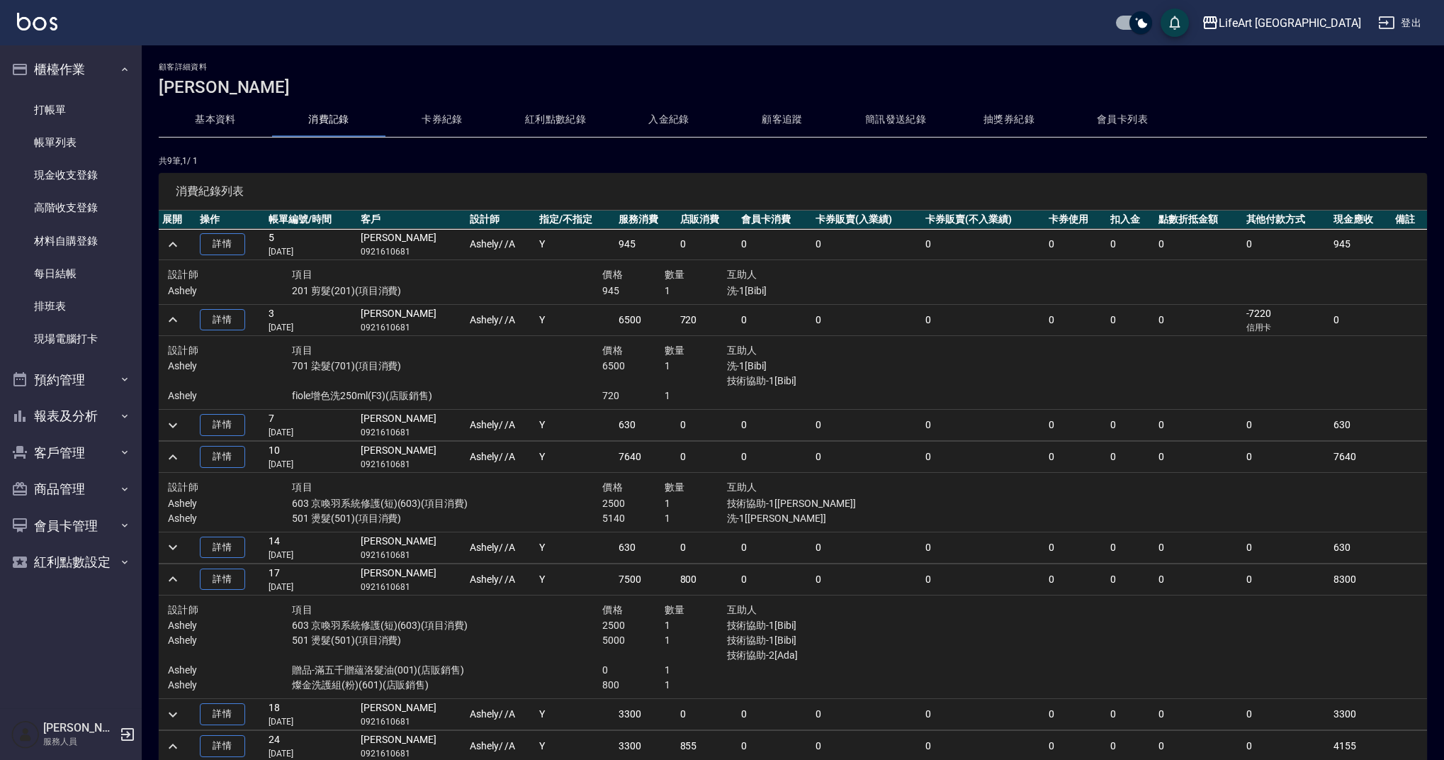
scroll to position [96, 0]
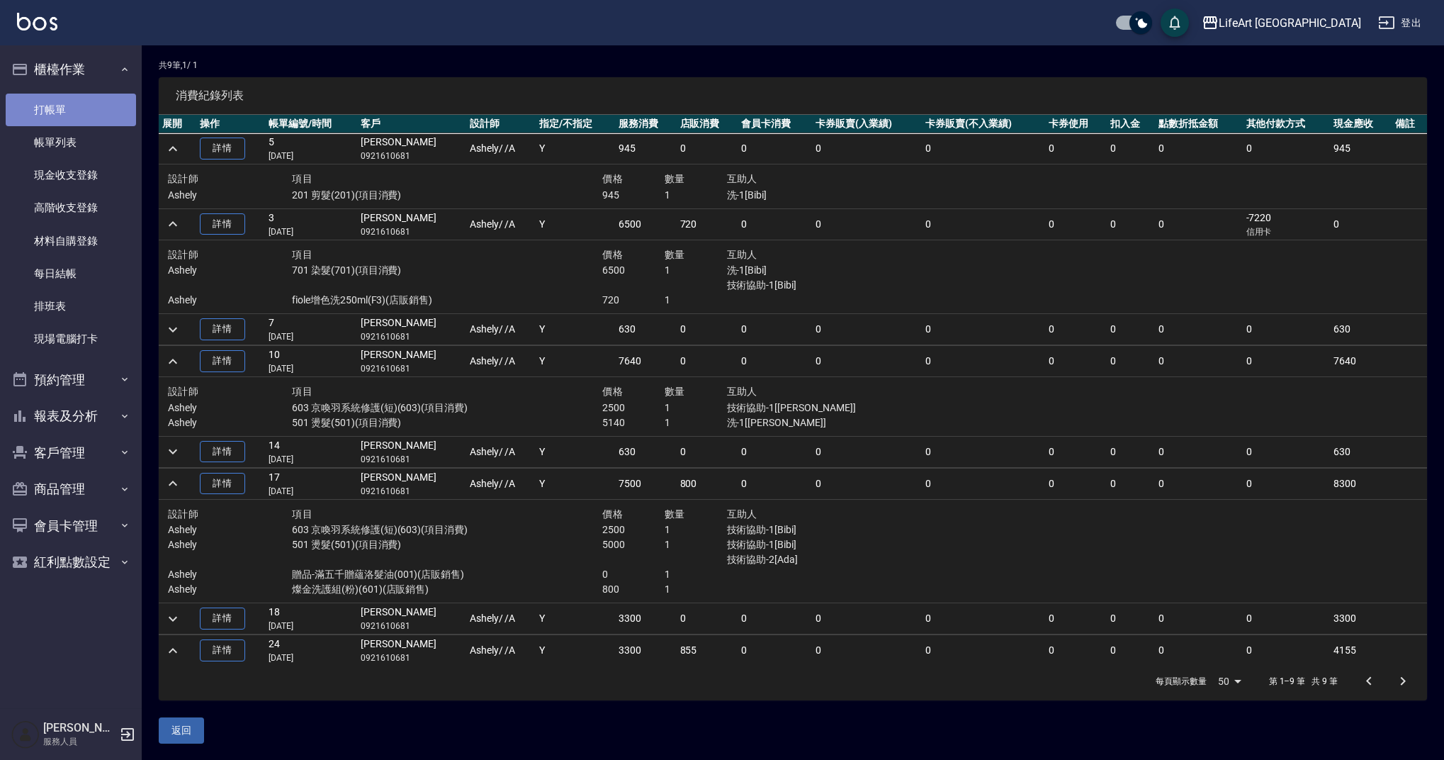
click at [56, 98] on link "打帳單" at bounding box center [71, 110] width 130 height 33
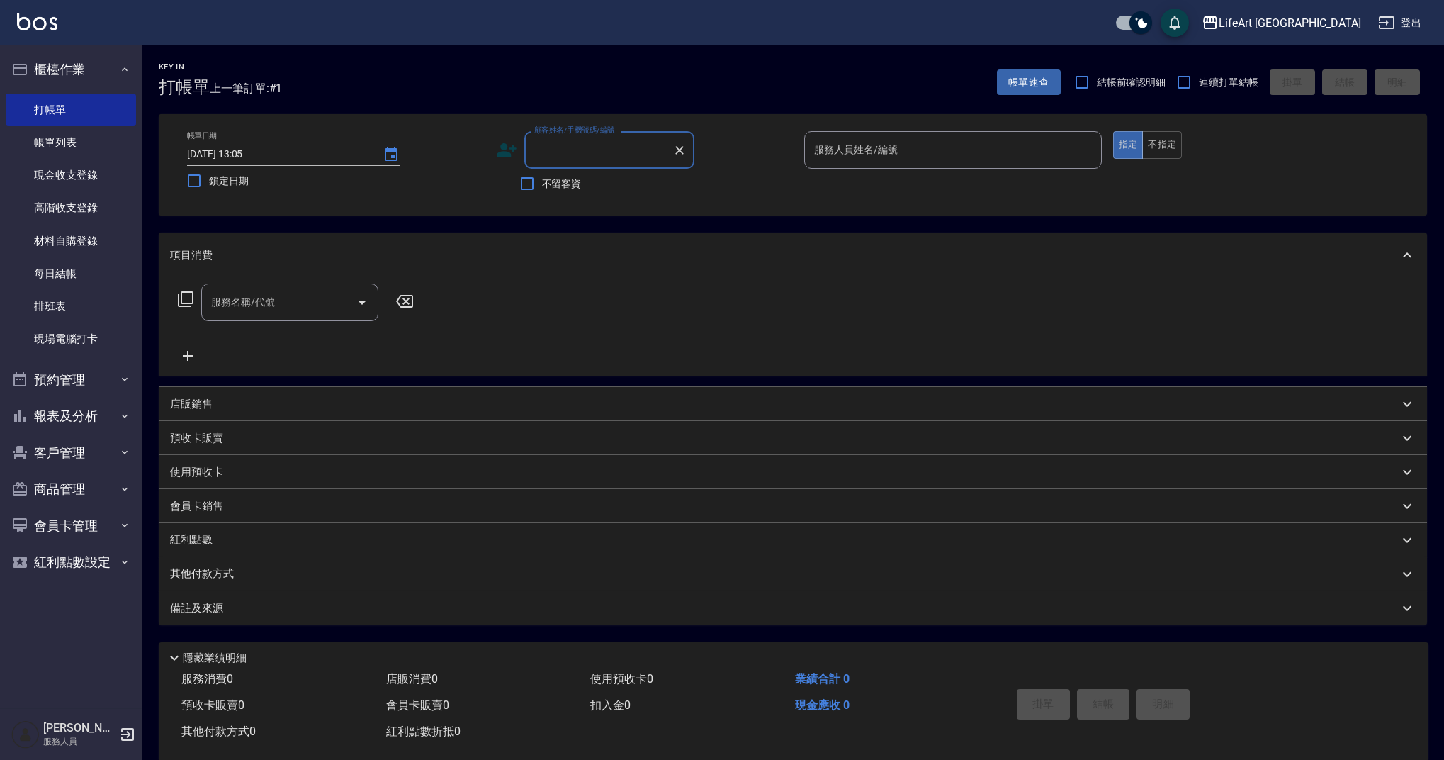
click at [594, 155] on input "顧客姓名/手機號碼/編號" at bounding box center [599, 149] width 136 height 25
click at [597, 186] on li "[PERSON_NAME]/0933632242/null" at bounding box center [609, 185] width 170 height 23
type input "[PERSON_NAME]/0933632242/null"
type input "Ashely-A"
click at [507, 152] on icon at bounding box center [511, 153] width 9 height 9
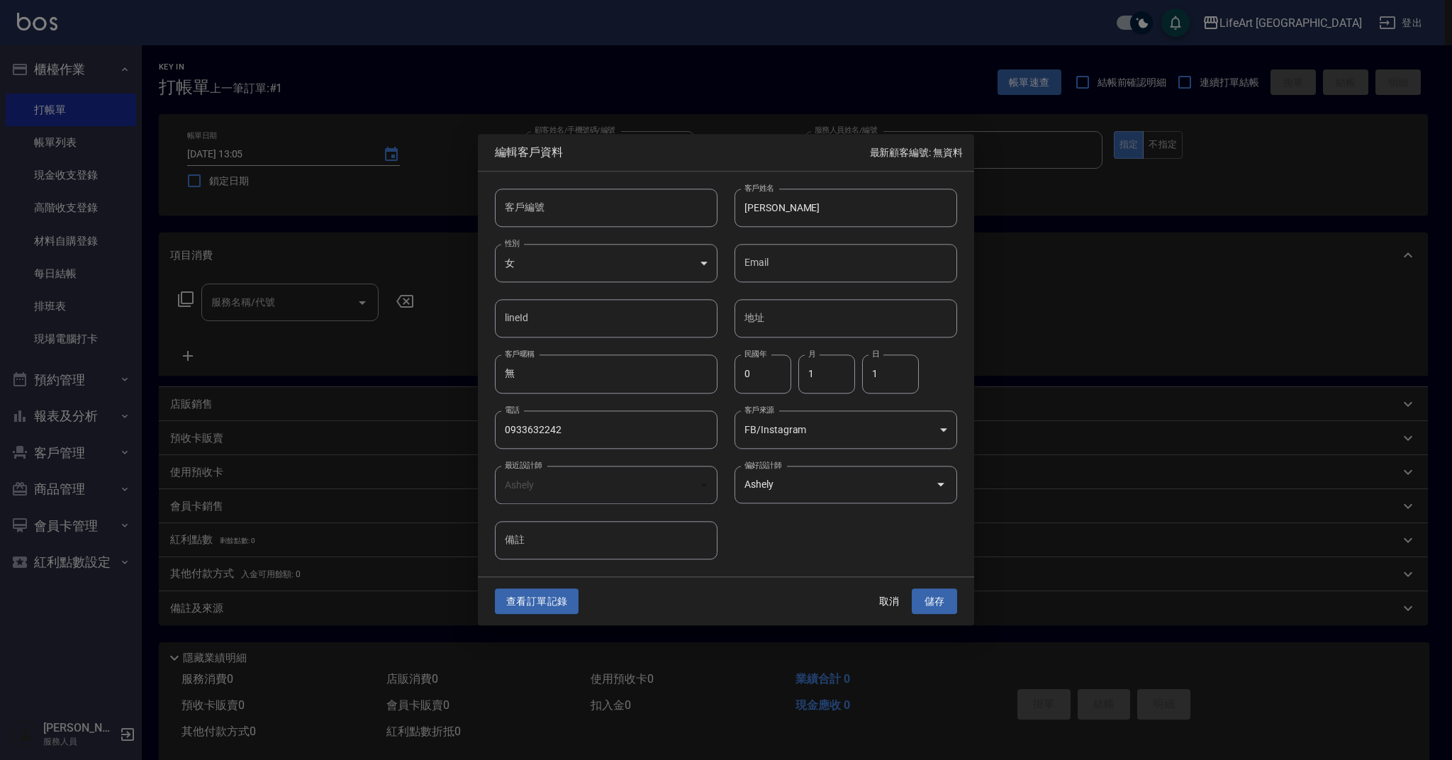
click at [540, 618] on div "查看訂單記錄 取消 儲存" at bounding box center [726, 601] width 496 height 49
click at [538, 597] on button "查看訂單記錄" at bounding box center [537, 601] width 84 height 26
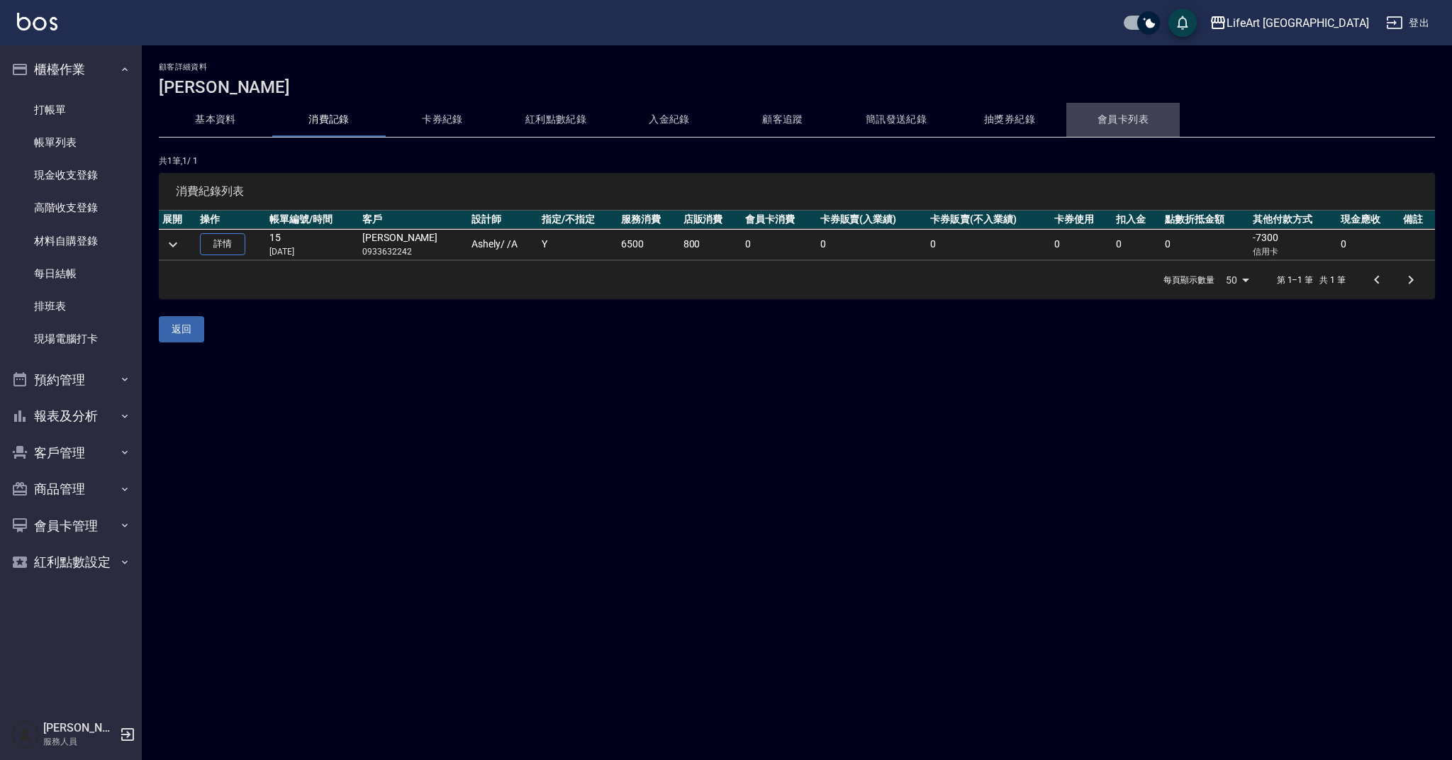
click at [1145, 123] on button "會員卡列表" at bounding box center [1122, 120] width 113 height 34
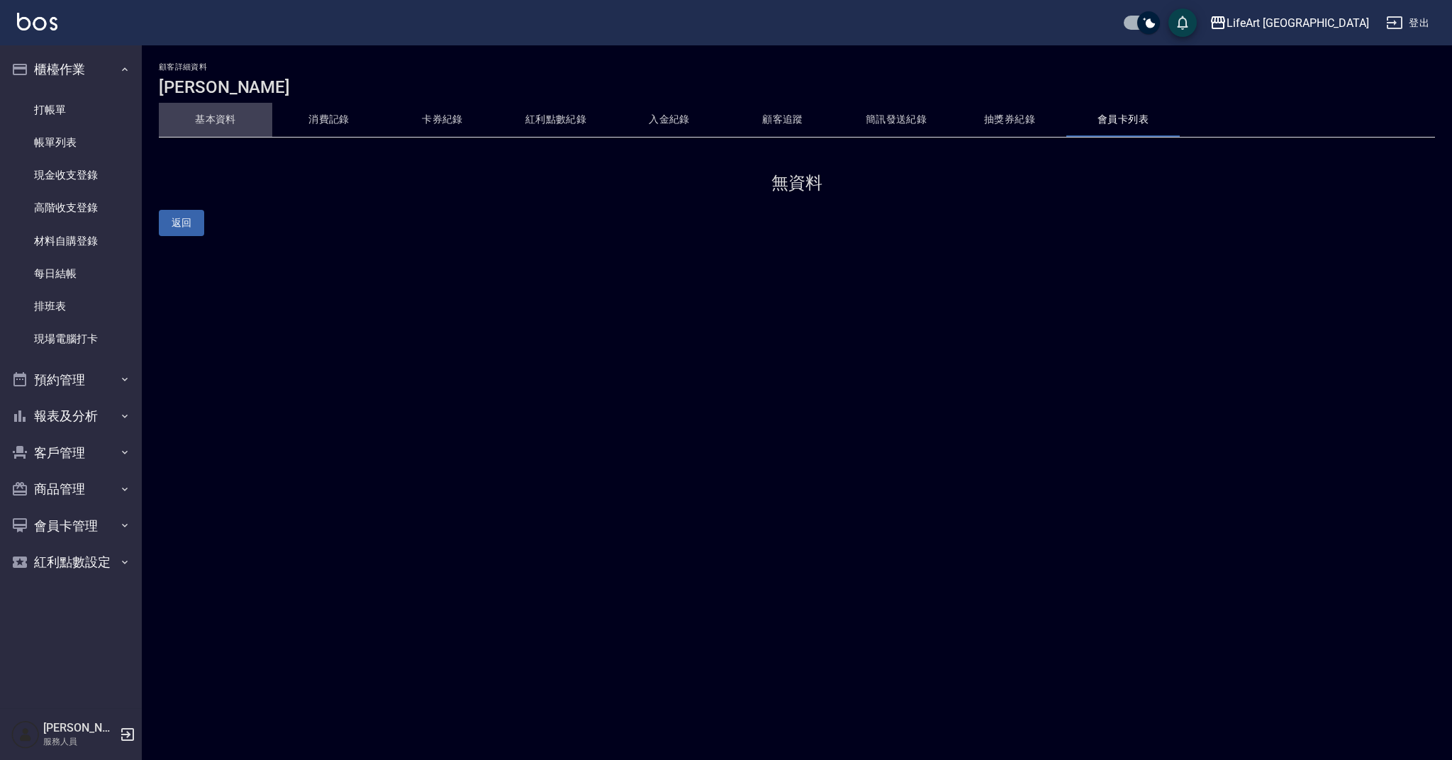
click at [232, 106] on button "基本資料" at bounding box center [215, 120] width 113 height 34
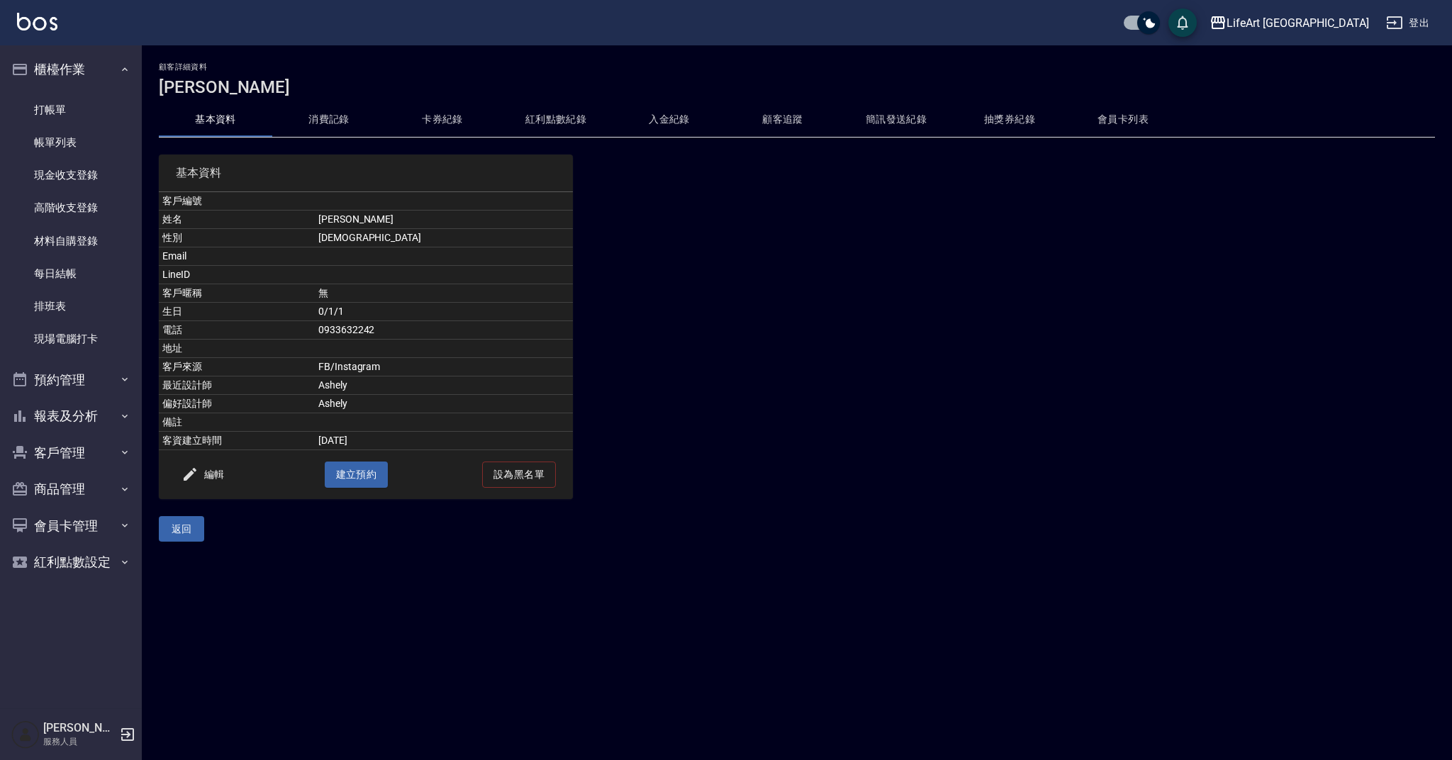
click at [235, 121] on button "基本資料" at bounding box center [215, 120] width 113 height 34
click at [325, 125] on button "消費記錄" at bounding box center [328, 120] width 113 height 34
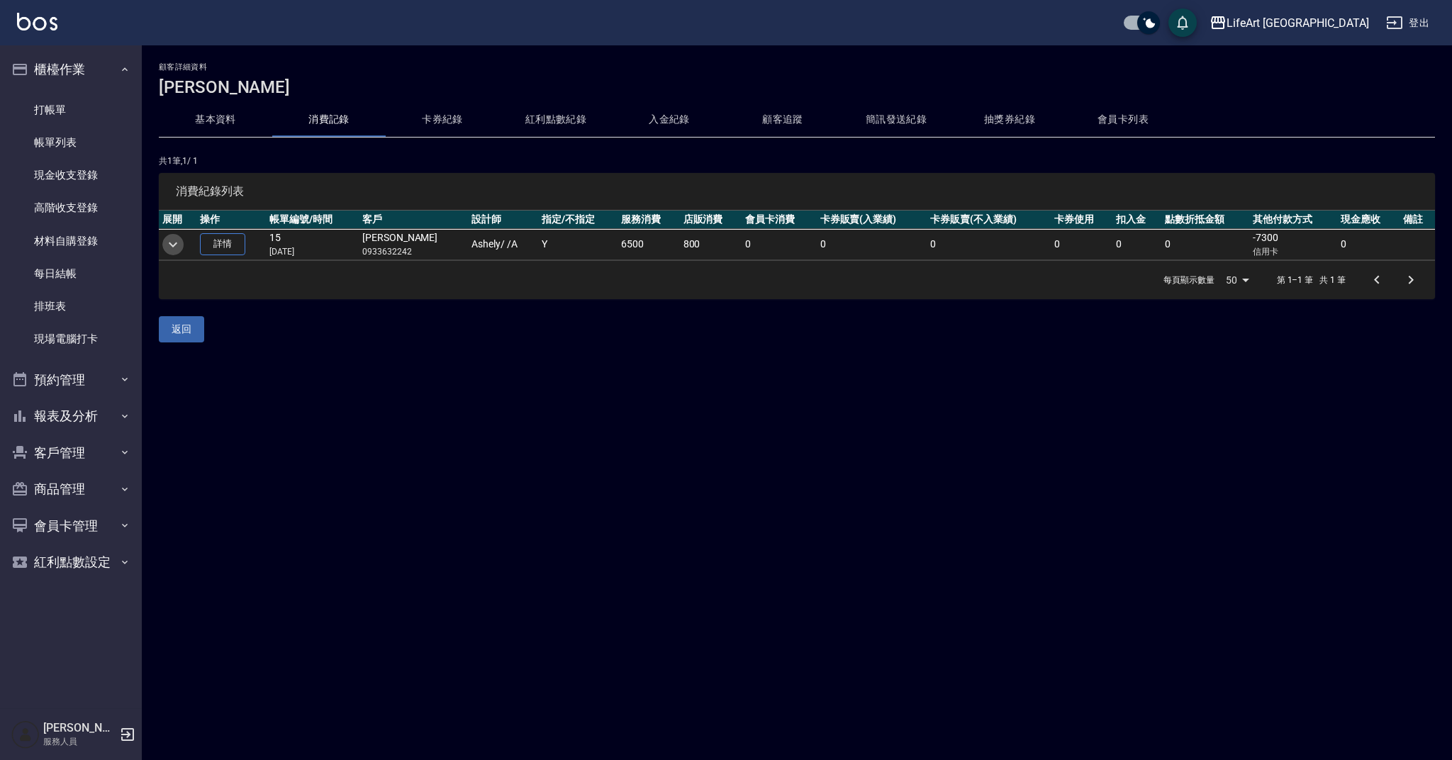
click at [170, 245] on icon "expand row" at bounding box center [172, 244] width 17 height 17
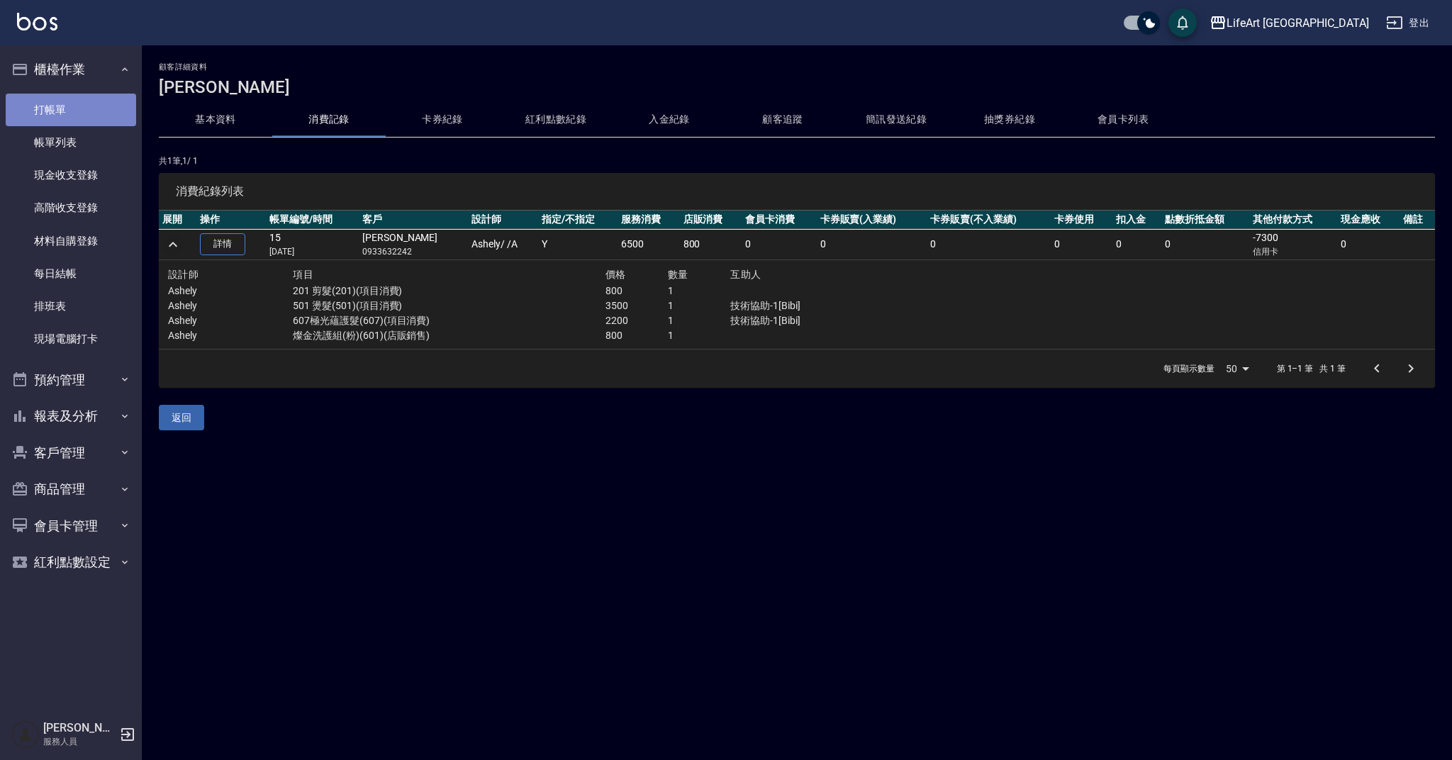
click at [38, 107] on link "打帳單" at bounding box center [71, 110] width 130 height 33
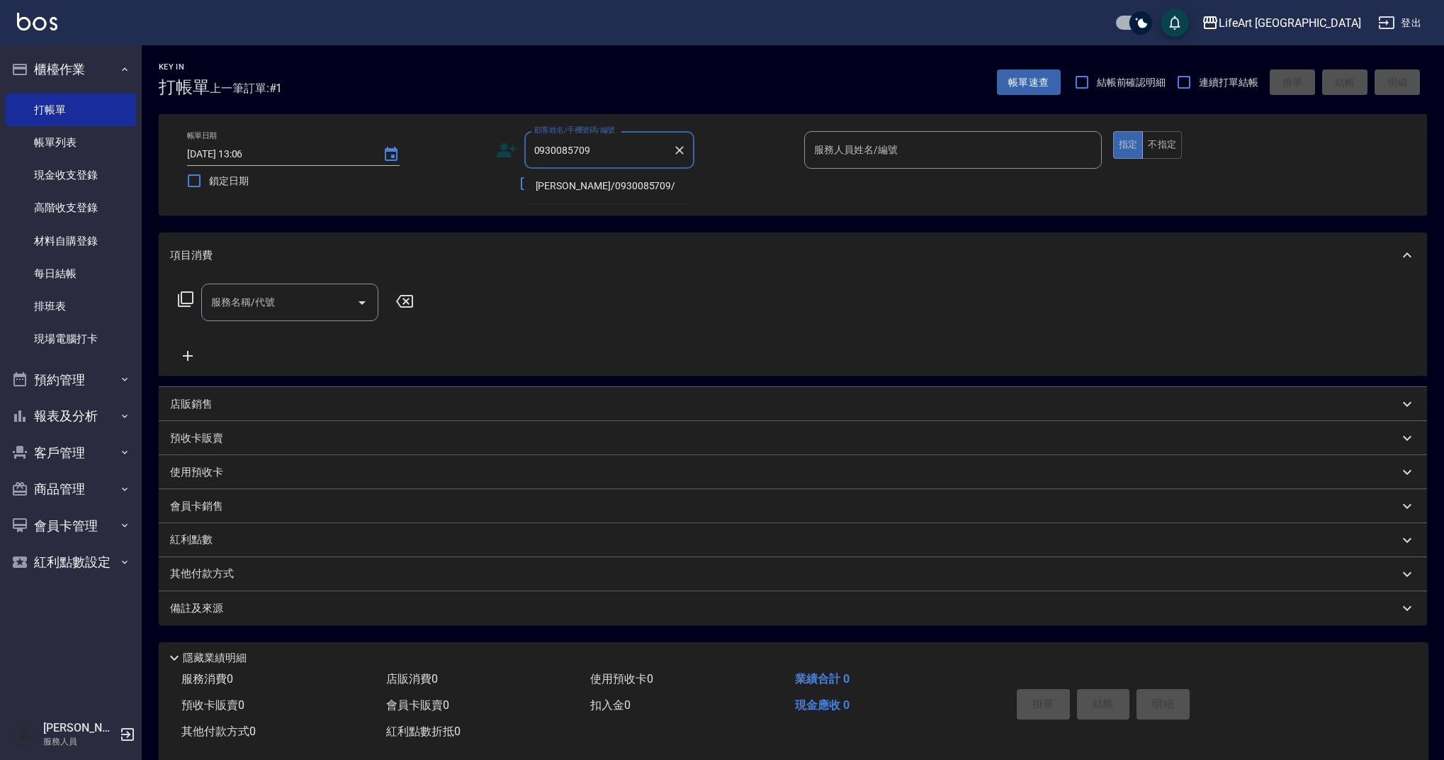
click at [580, 185] on li "[PERSON_NAME]/0930085709/" at bounding box center [609, 185] width 170 height 23
type input "[PERSON_NAME]/0930085709/"
type input "Ashely-A"
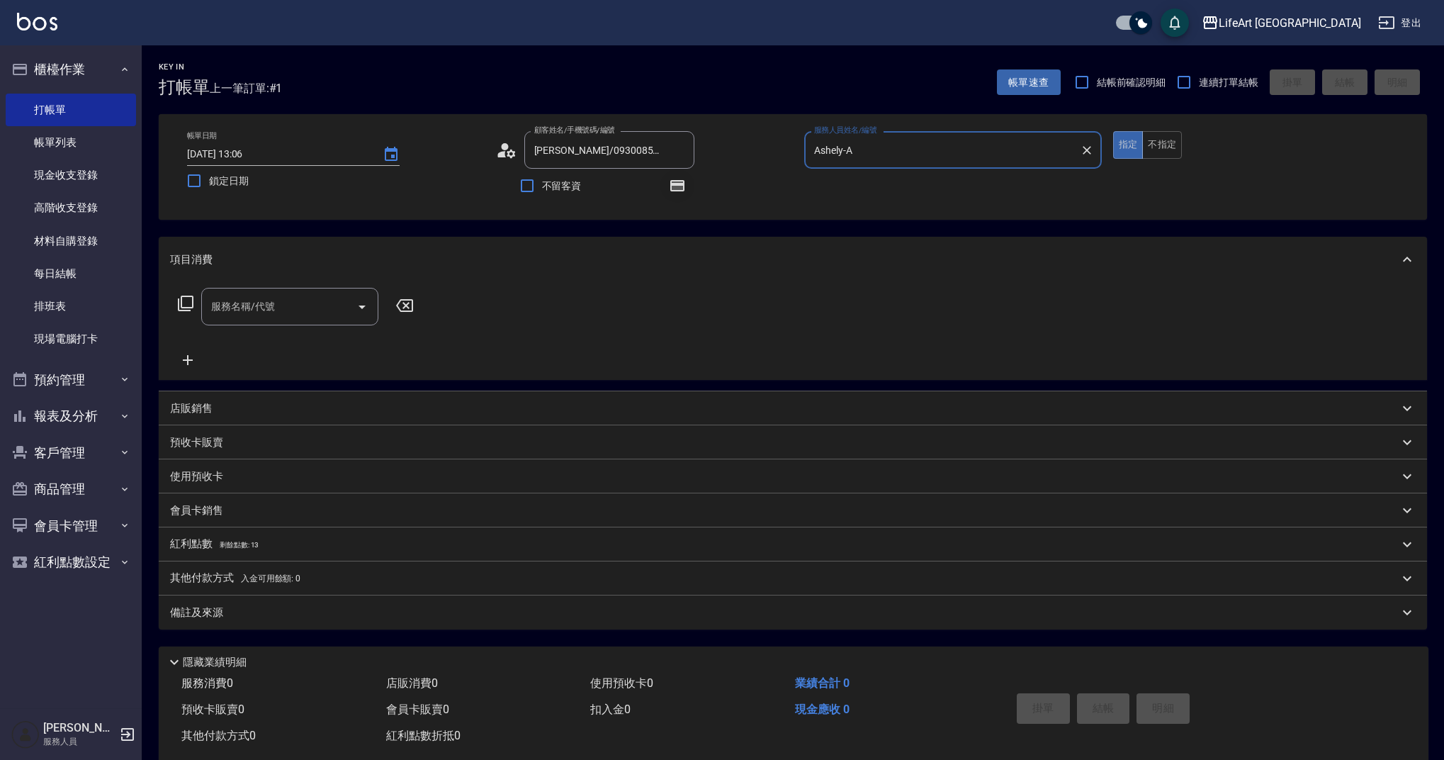
click at [675, 189] on icon "button" at bounding box center [677, 185] width 11 height 9
click at [497, 152] on icon at bounding box center [506, 150] width 21 height 21
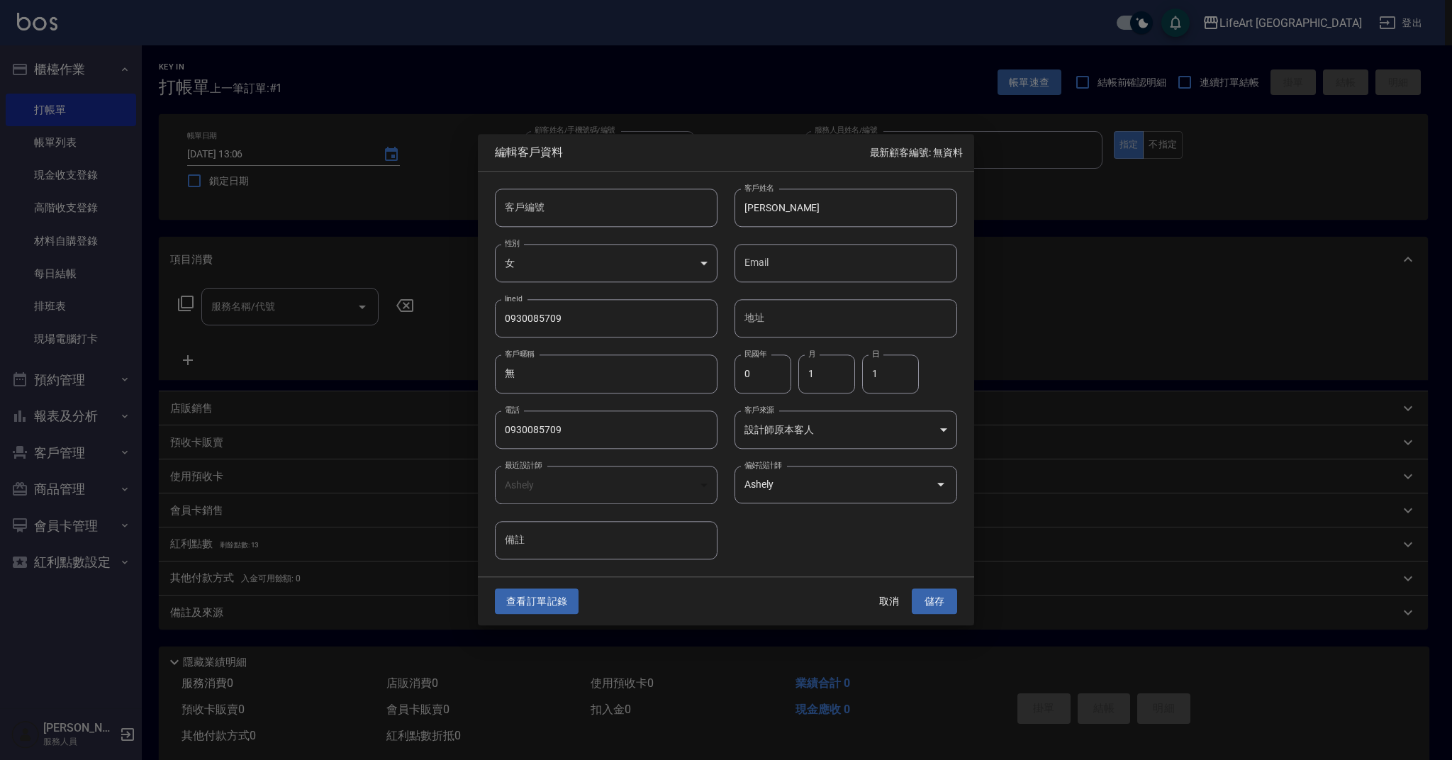
click at [532, 633] on div at bounding box center [726, 380] width 1452 height 760
click at [543, 615] on div "查看訂單記錄 取消 儲存" at bounding box center [726, 601] width 496 height 49
click at [544, 605] on button "查看訂單記錄" at bounding box center [537, 601] width 84 height 26
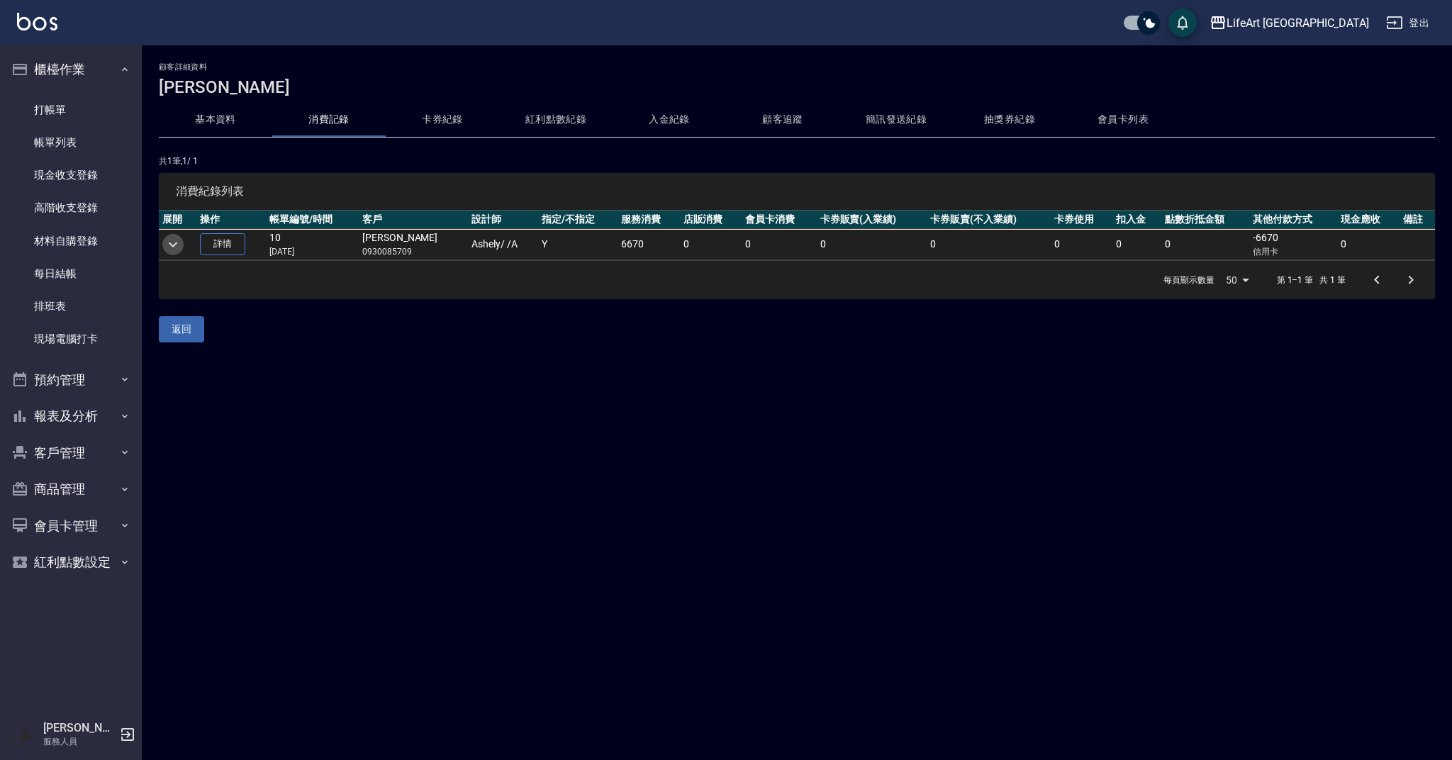
click at [177, 247] on icon "expand row" at bounding box center [172, 244] width 17 height 17
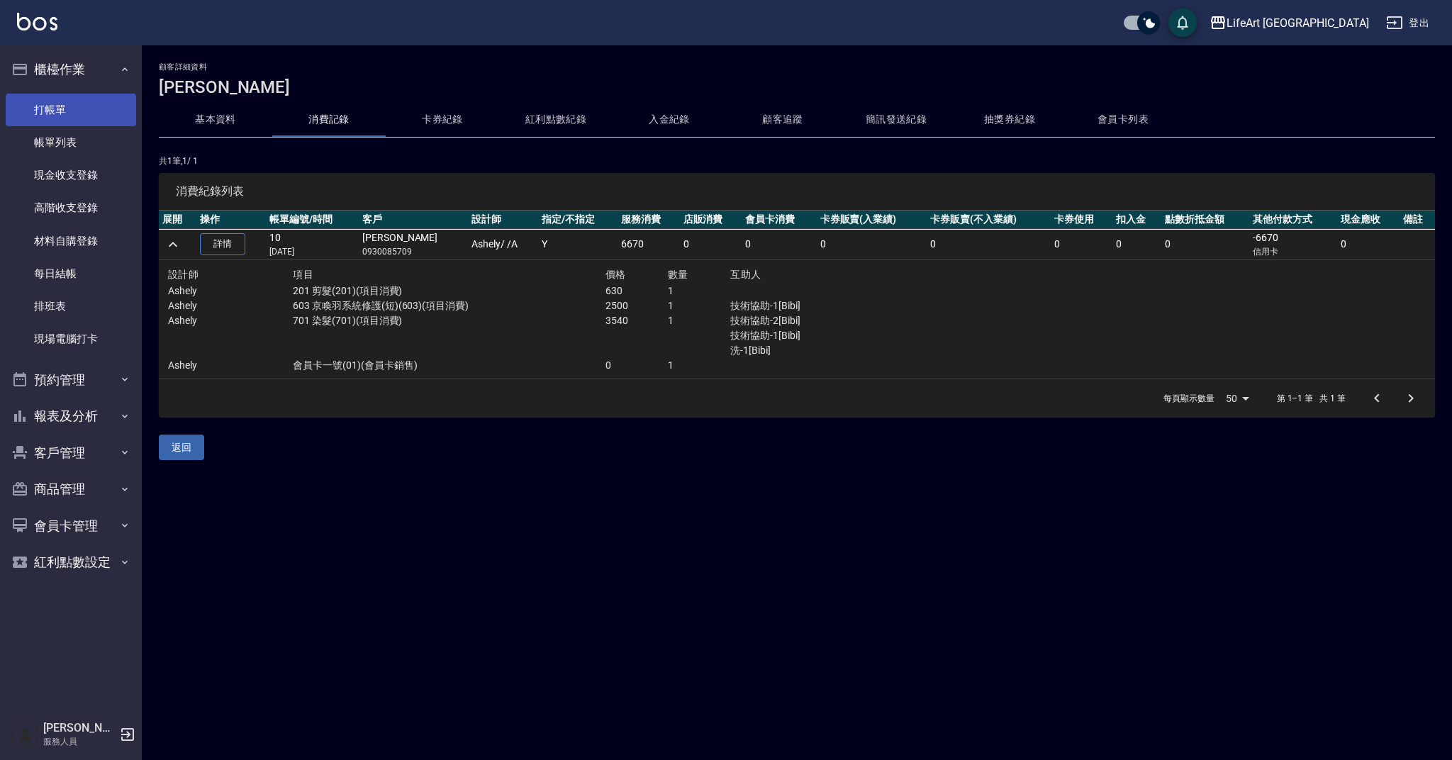
click at [68, 113] on link "打帳單" at bounding box center [71, 110] width 130 height 33
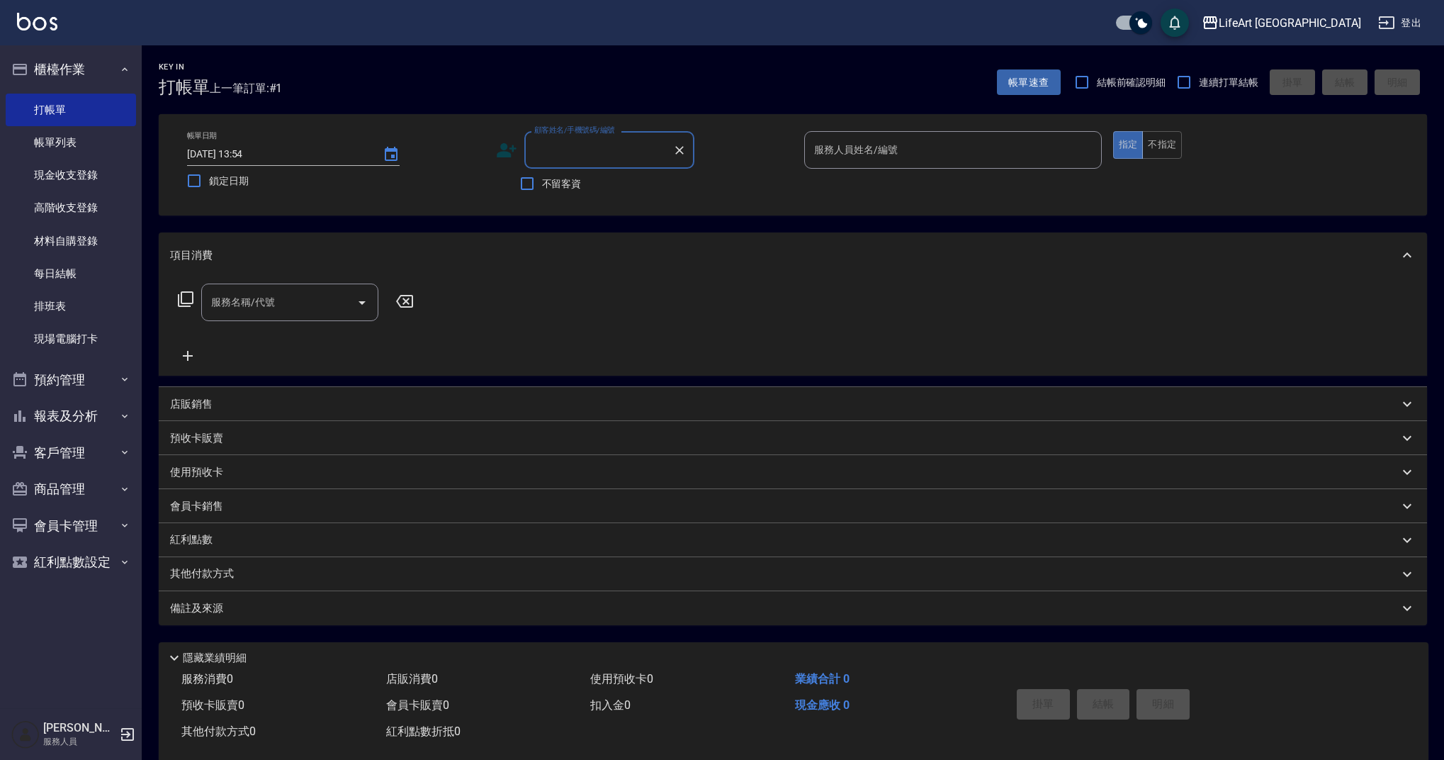
click at [588, 161] on input "顧客姓名/手機號碼/編號" at bounding box center [599, 149] width 136 height 25
click at [631, 186] on li "[PERSON_NAME]/0978552292/null" at bounding box center [609, 185] width 170 height 23
type input "[PERSON_NAME]/0978552292/null"
click at [887, 147] on input "服務人員姓名/編號" at bounding box center [953, 149] width 285 height 25
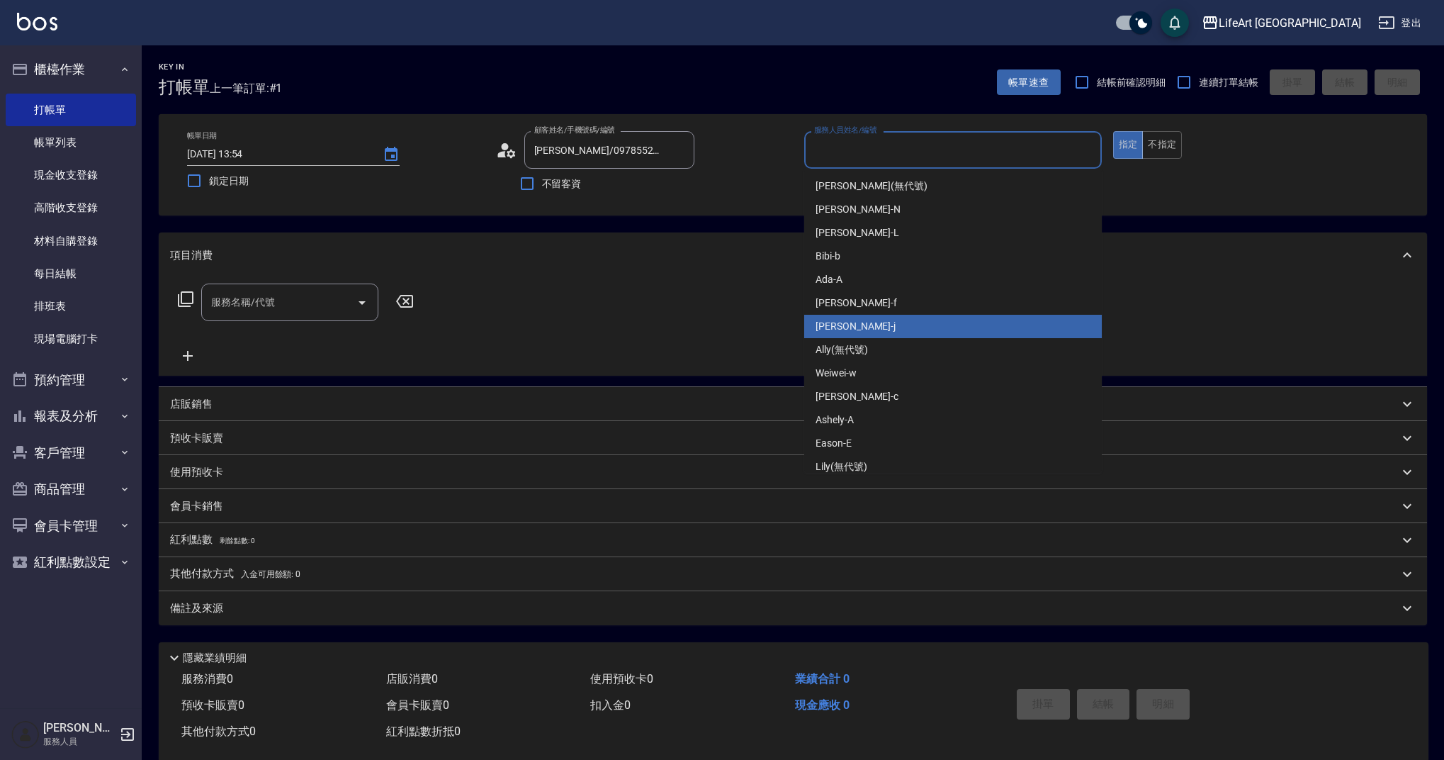
click at [871, 333] on div "[PERSON_NAME]" at bounding box center [953, 326] width 298 height 23
type input "[PERSON_NAME]"
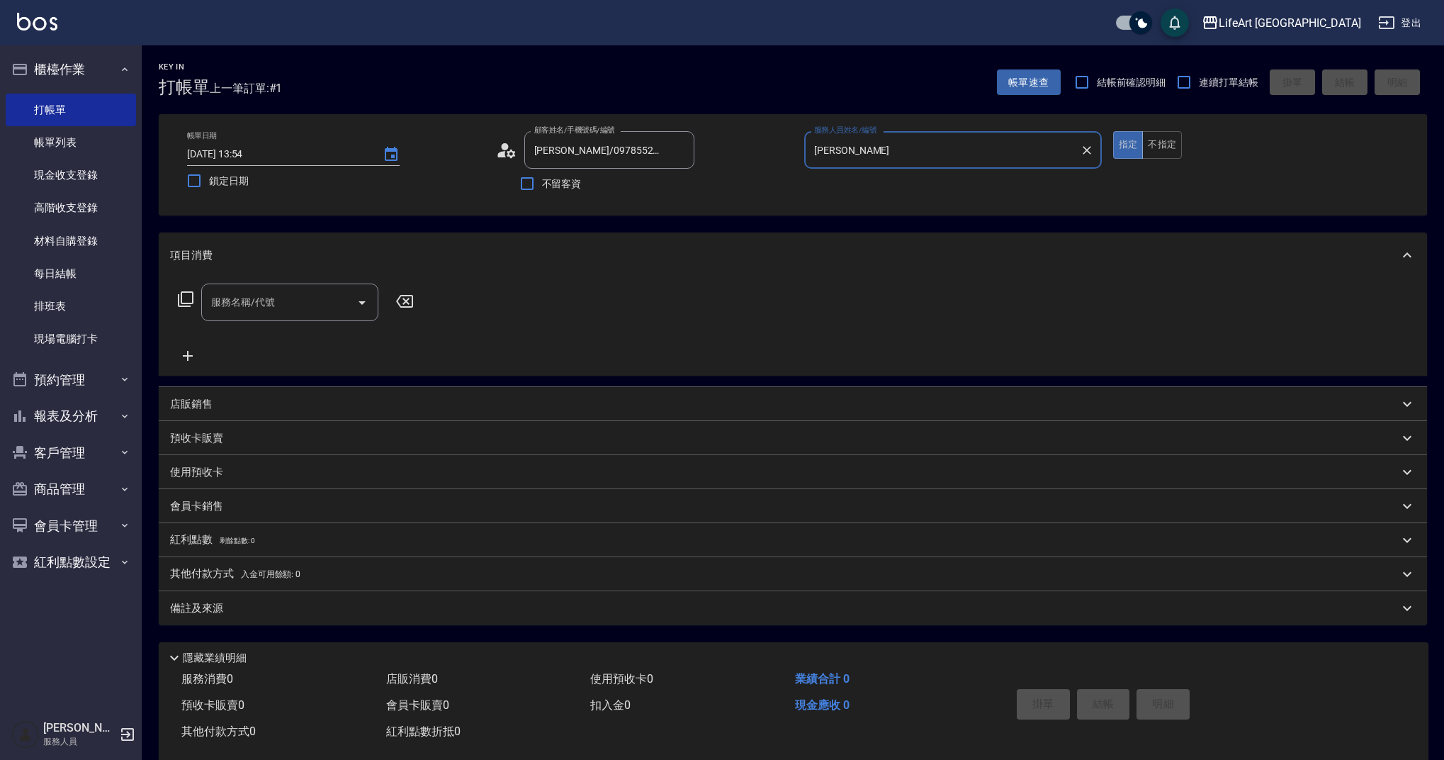
click at [282, 289] on div "服務名稱/代號" at bounding box center [289, 303] width 177 height 38
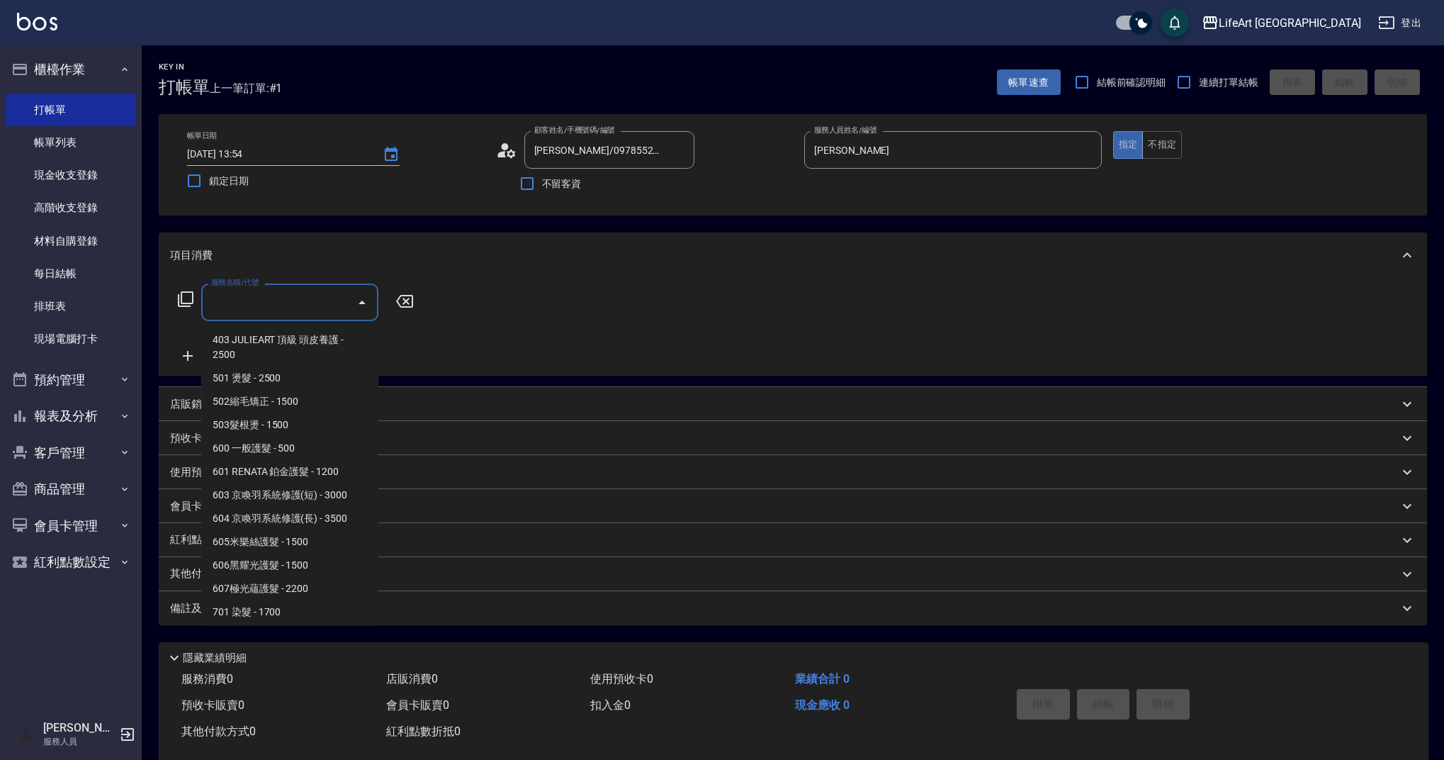
scroll to position [181, 0]
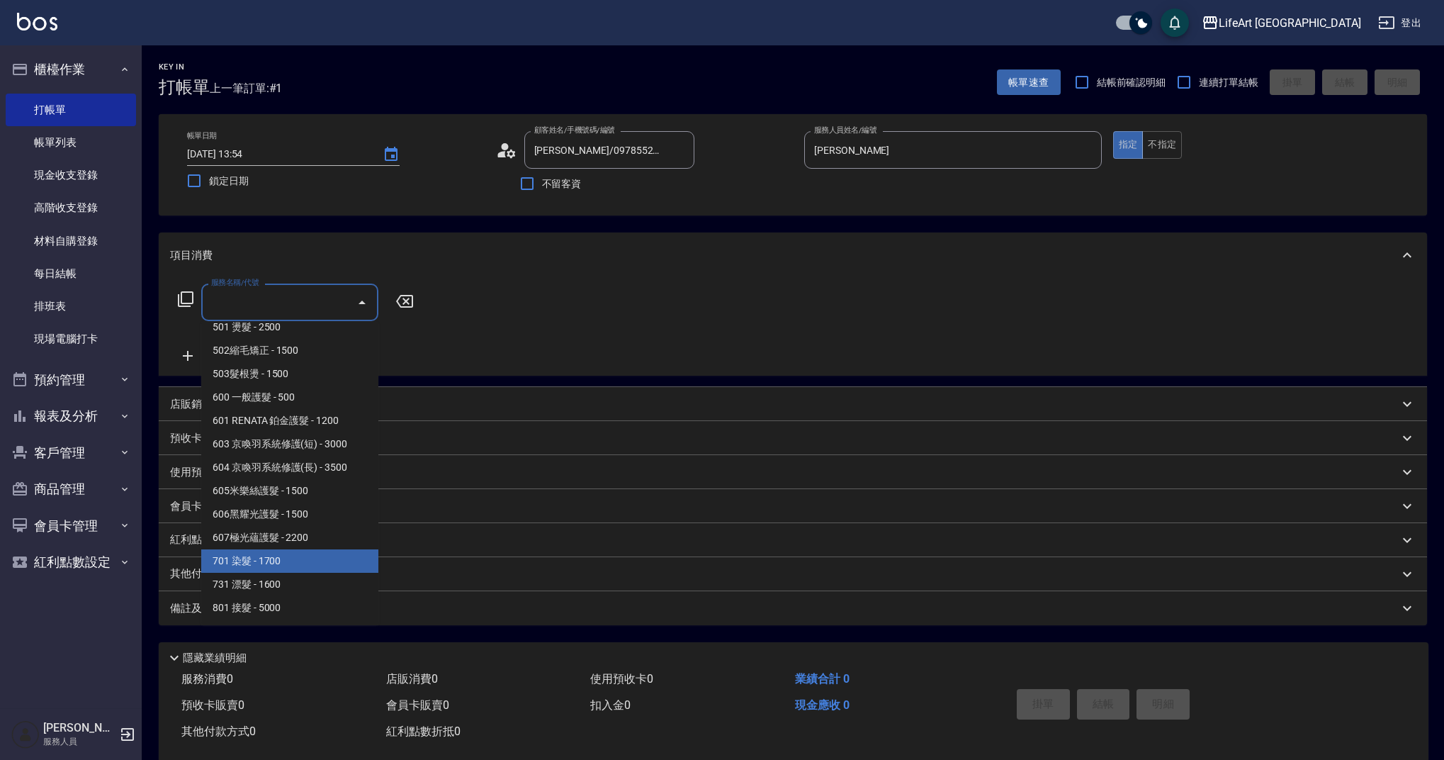
click at [325, 561] on span "701 染髮 - 1700" at bounding box center [289, 560] width 177 height 23
type input "701 染髮(701)"
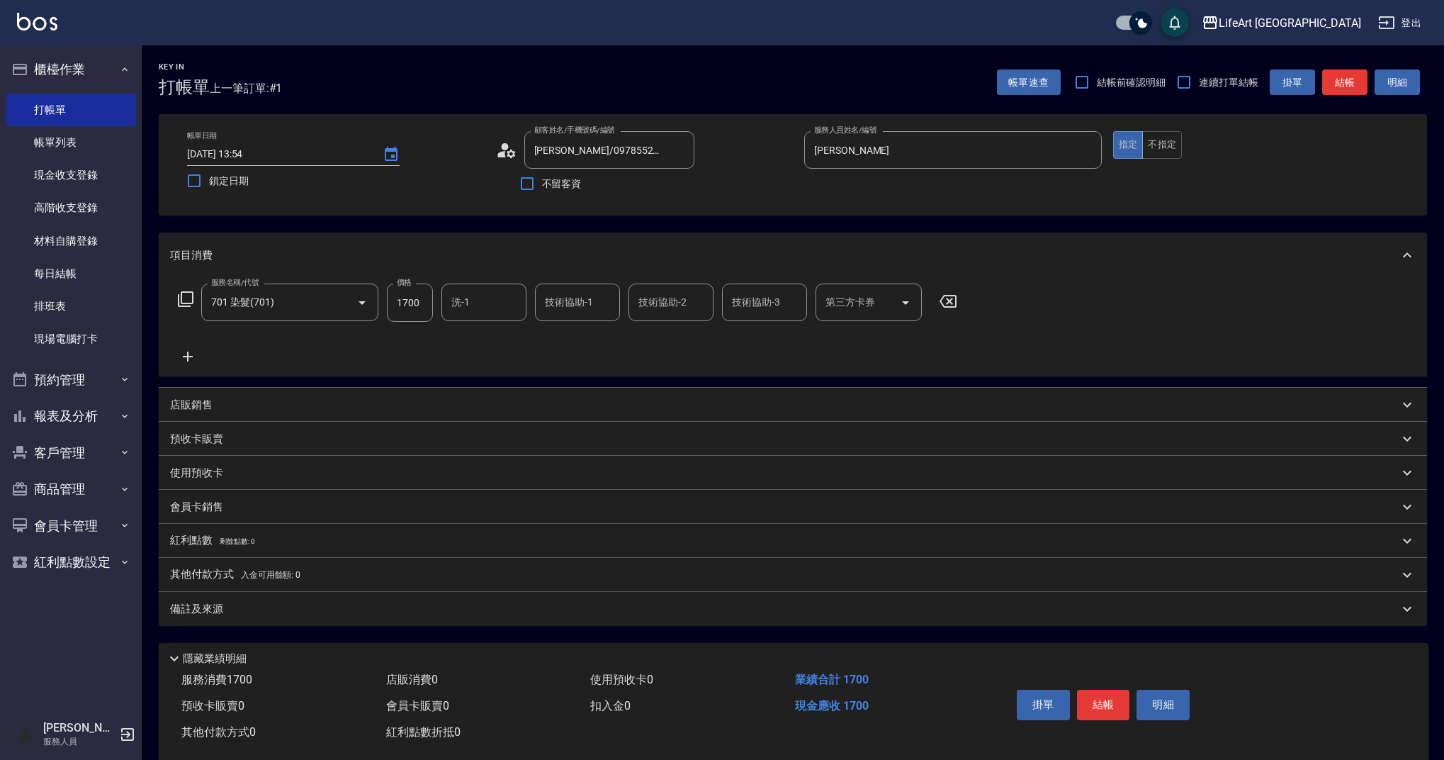
click at [192, 357] on icon at bounding box center [188, 357] width 10 height 10
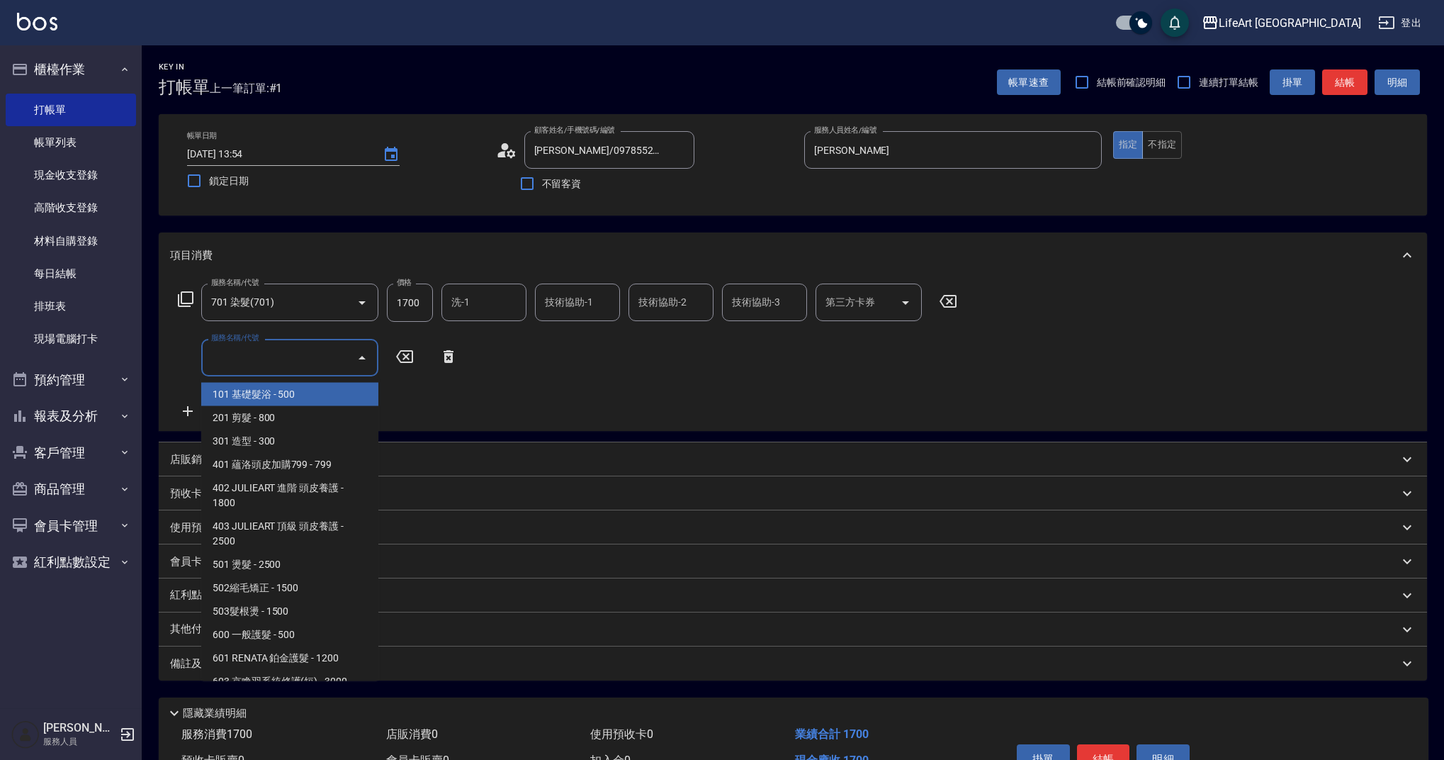
click at [248, 352] on input "服務名稱/代號" at bounding box center [279, 357] width 143 height 25
click at [248, 417] on span "201 剪髮 - 800" at bounding box center [289, 417] width 177 height 23
type input "201 剪髮(201)"
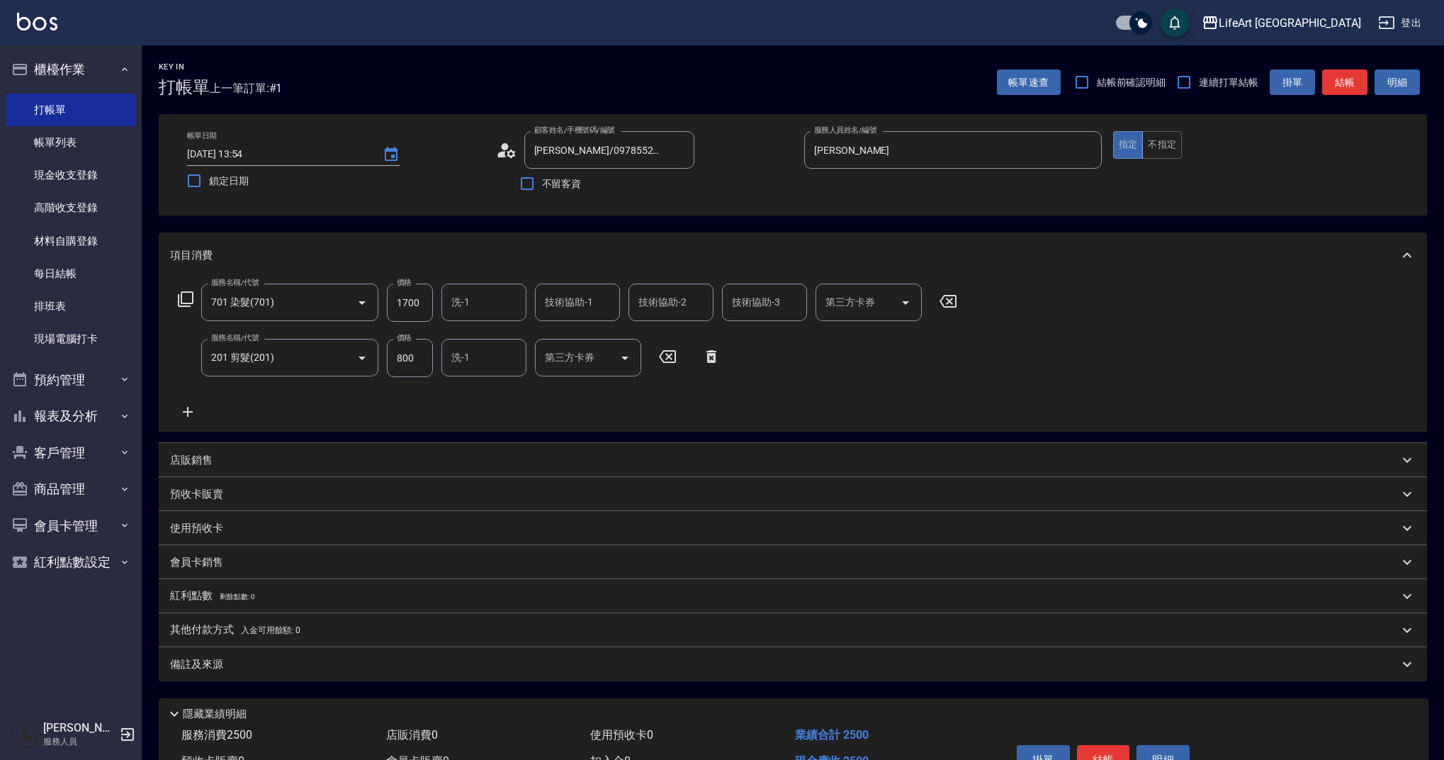
click at [192, 415] on icon at bounding box center [187, 411] width 35 height 17
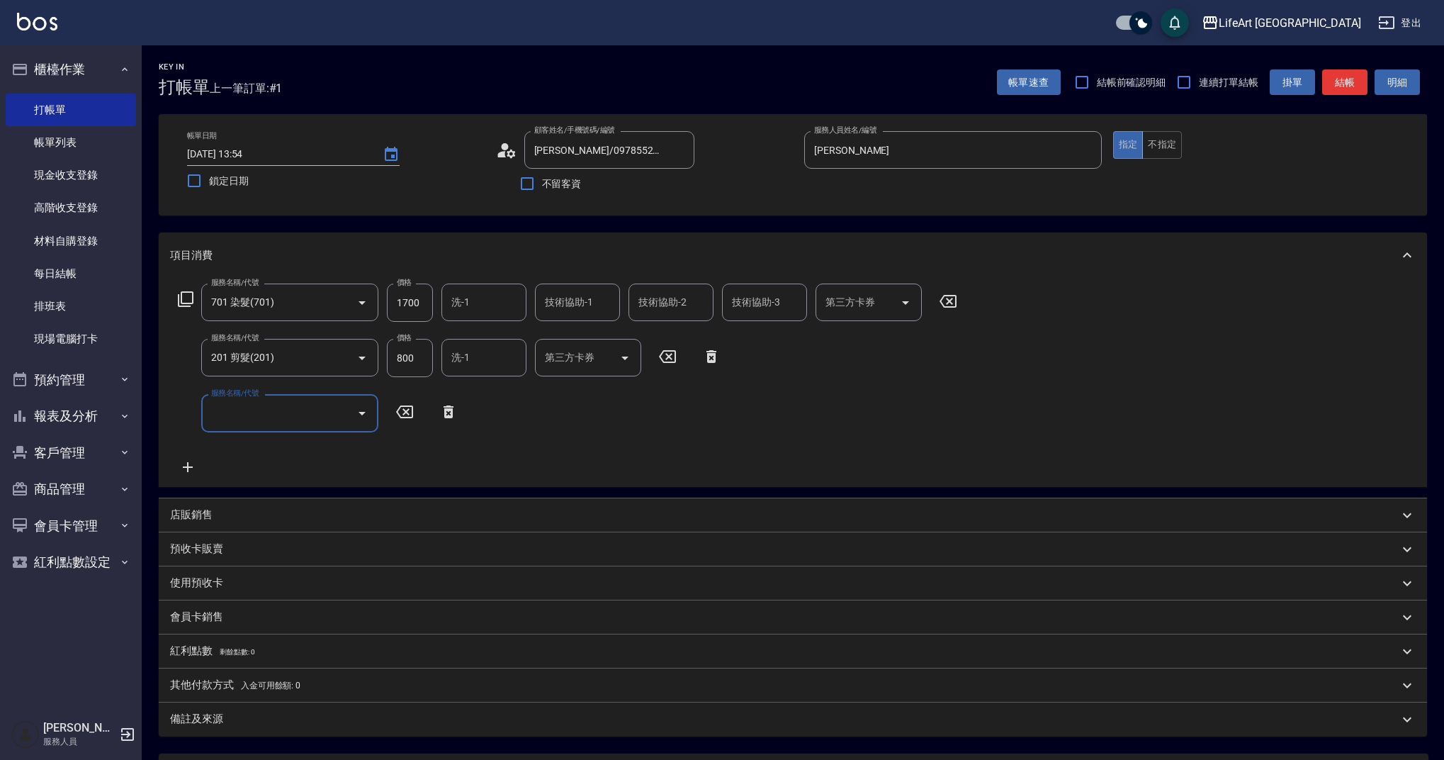
click at [298, 420] on input "服務名稱/代號" at bounding box center [279, 412] width 143 height 25
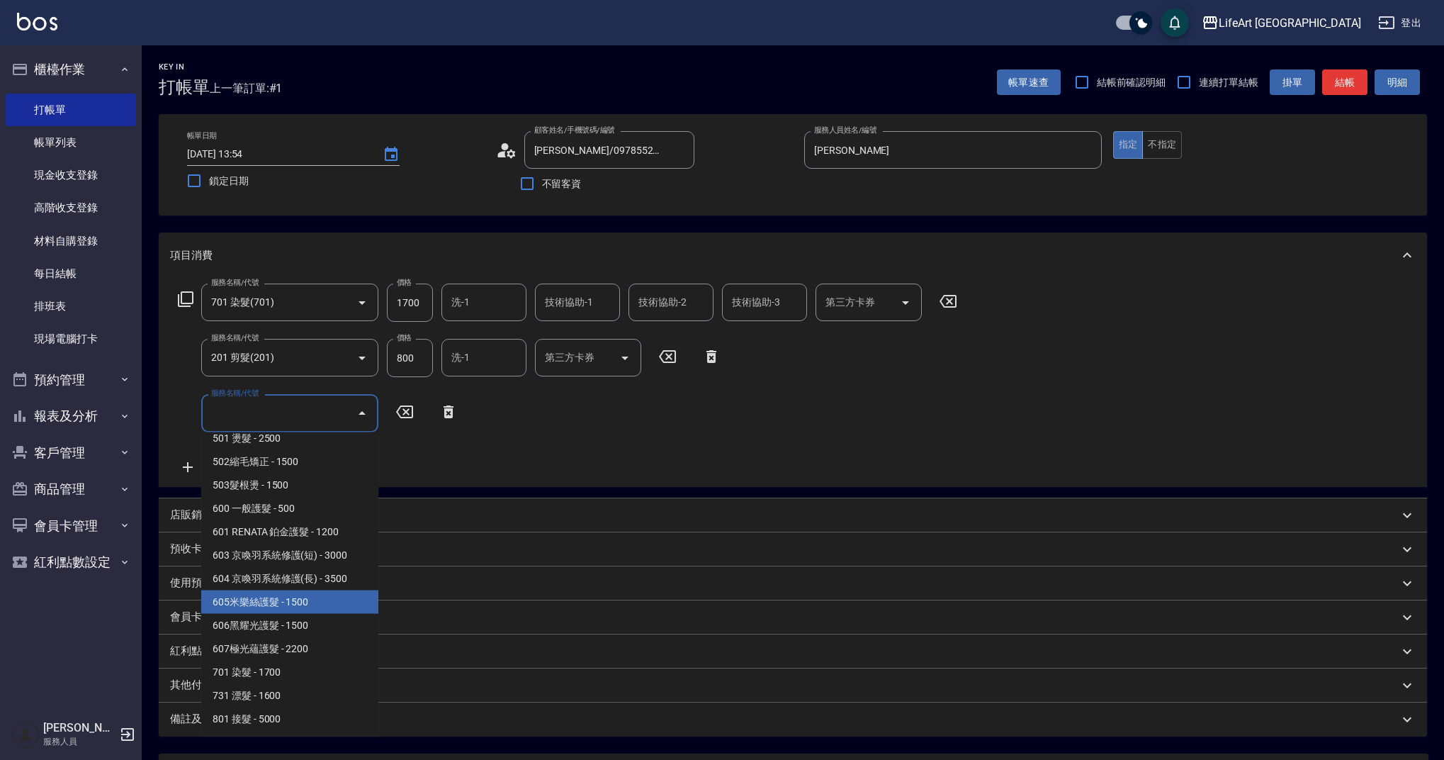
click at [279, 605] on span "605米樂絲護髮 - 1500" at bounding box center [289, 601] width 177 height 23
type input "605米樂絲護髮(605)"
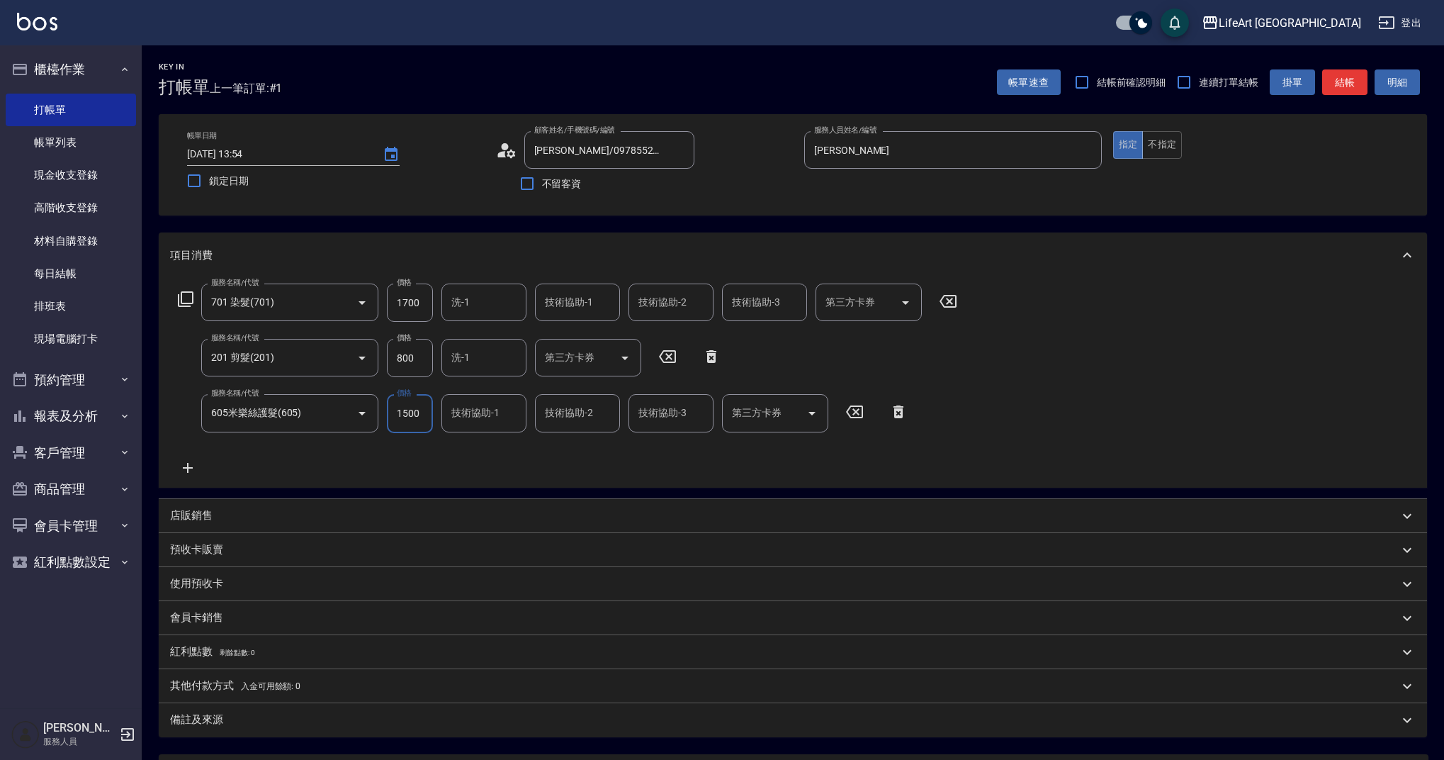
drag, startPoint x: 399, startPoint y: 359, endPoint x: 447, endPoint y: 363, distance: 47.6
click at [447, 363] on div "服務名稱/代號 201 剪髮(201) 服務名稱/代號 價格 800 價格 洗-1 洗-1 第三方卡券 第三方卡券" at bounding box center [449, 358] width 559 height 38
drag, startPoint x: 417, startPoint y: 360, endPoint x: 379, endPoint y: 355, distance: 38.6
click at [379, 355] on div "服務名稱/代號 201 剪髮(201) 服務名稱/代號 價格 800 價格 洗-1 洗-1 第三方卡券 第三方卡券" at bounding box center [449, 358] width 559 height 38
type input "100"
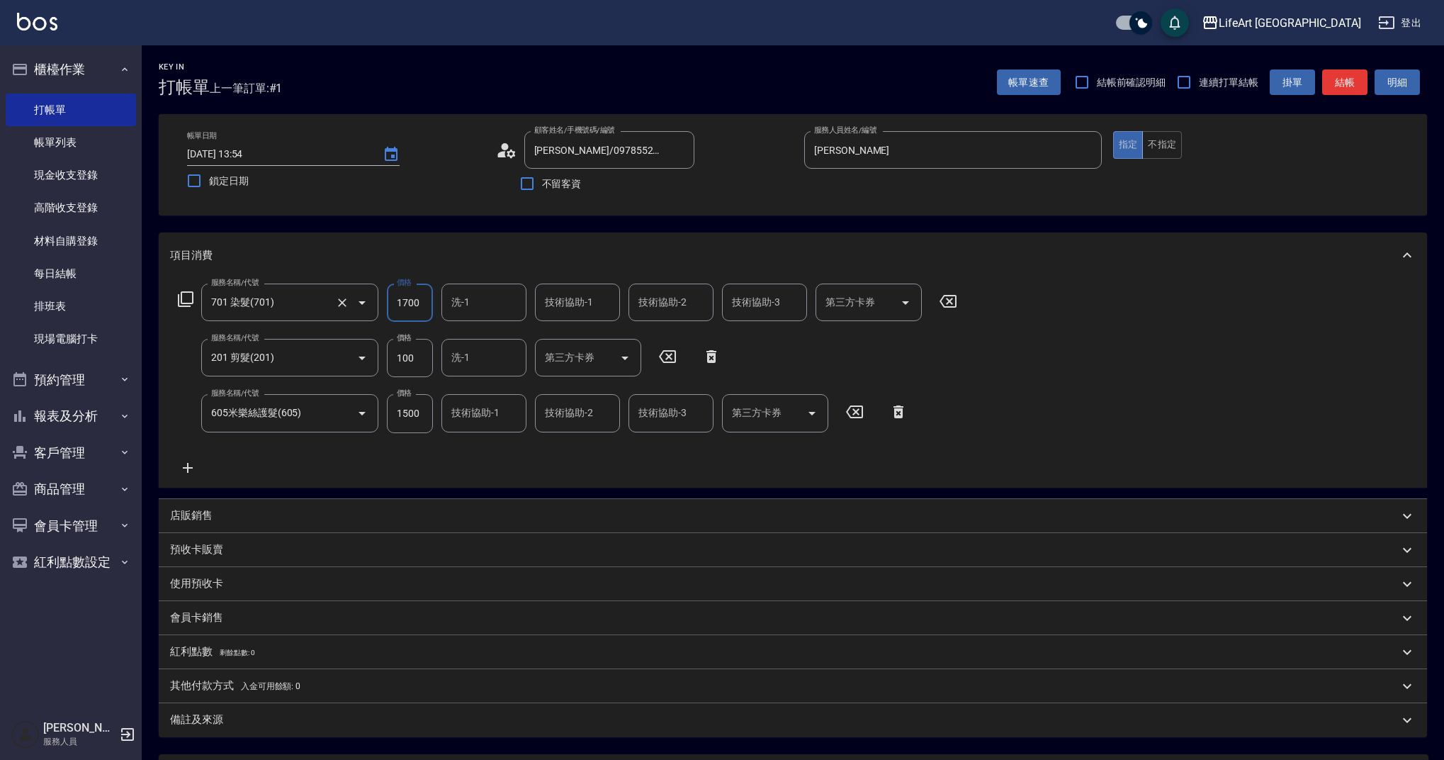
drag, startPoint x: 421, startPoint y: 301, endPoint x: 322, endPoint y: 292, distance: 99.6
click at [322, 292] on div "服務名稱/代號 701 染髮(701) 服務名稱/代號 價格 1700 價格 洗-1 洗-1 技術協助-1 技術協助-1 技術協助-2 技術協助-2 技術協助…" at bounding box center [568, 303] width 796 height 38
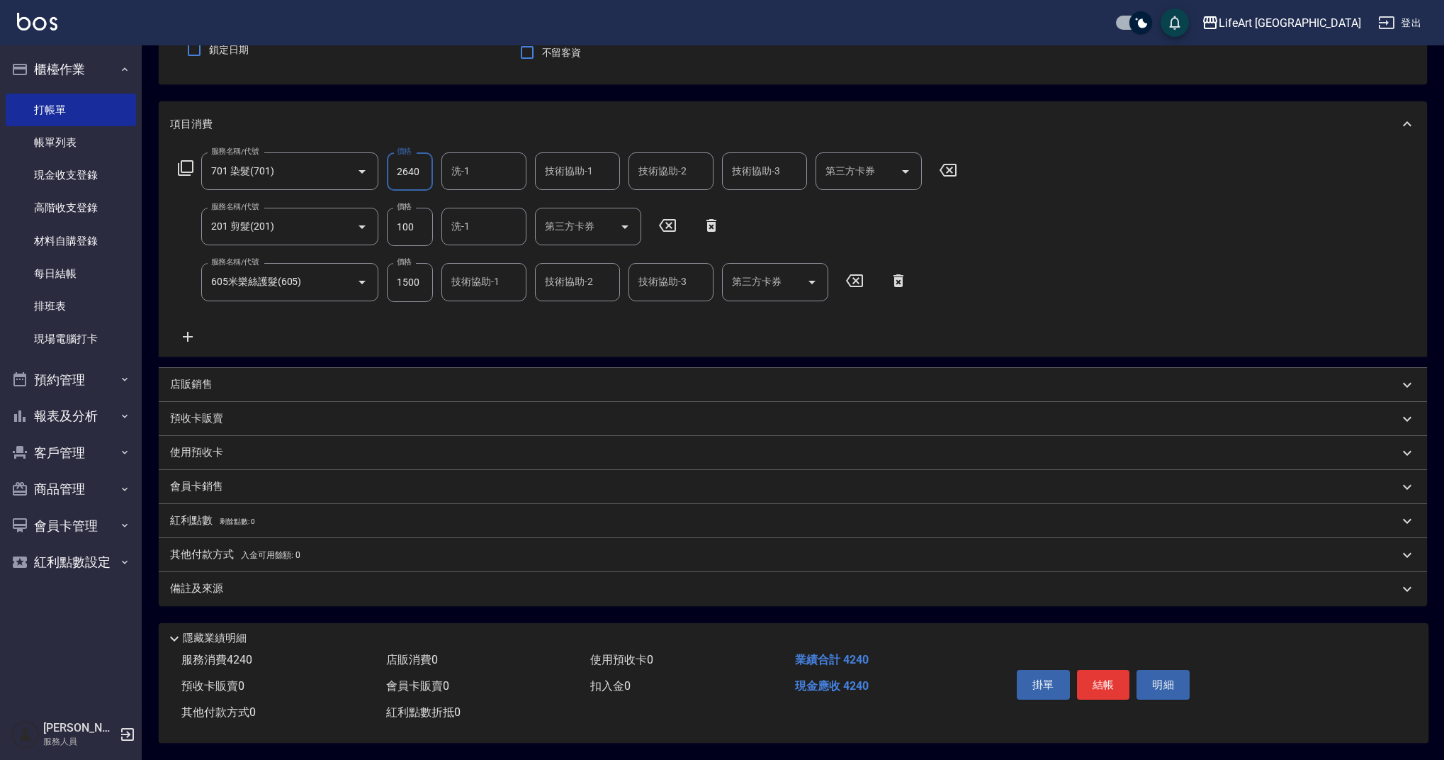
type input "2640"
click at [276, 581] on div "備註及來源" at bounding box center [784, 588] width 1229 height 15
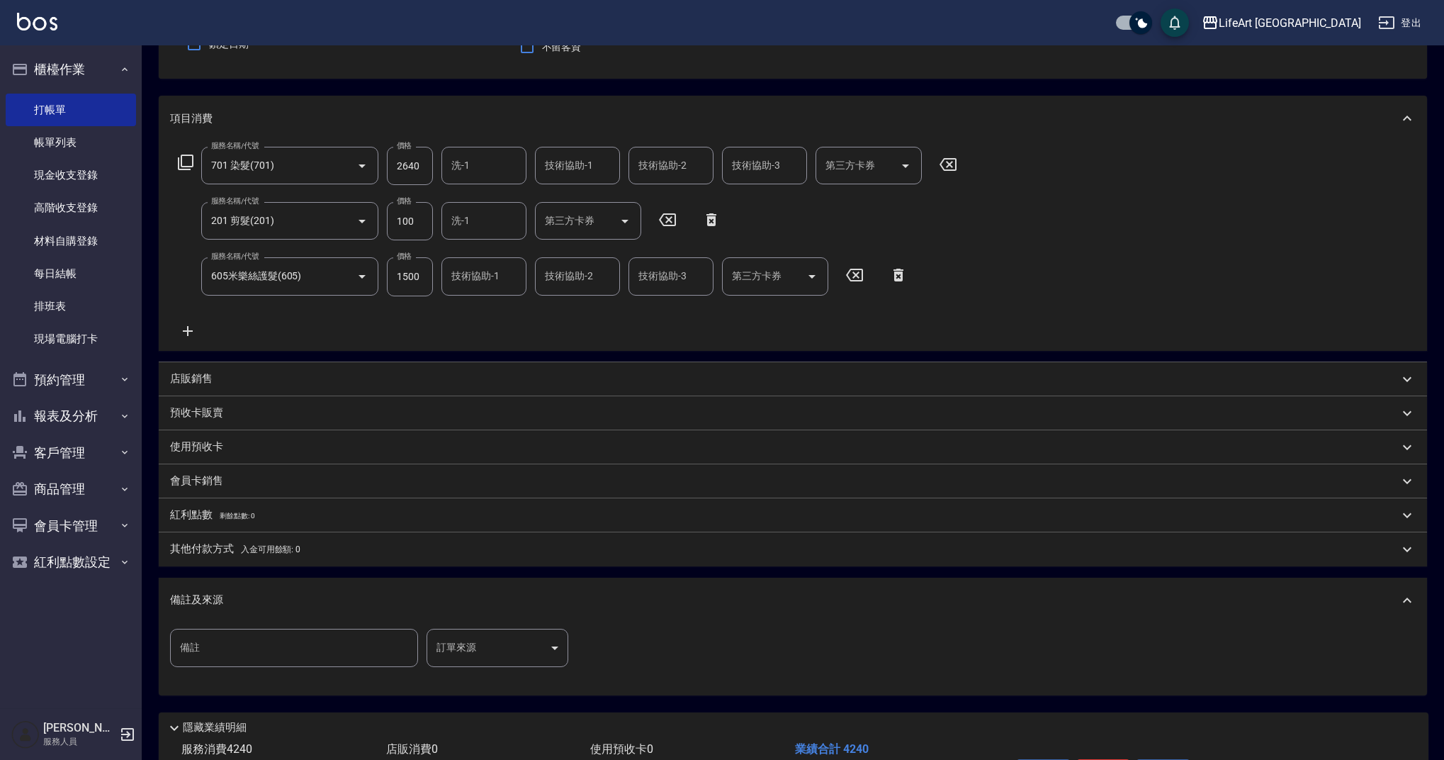
click at [493, 660] on body "LifeArt 蘆洲 登出 櫃檯作業 打帳單 帳單列表 現金收支登錄 高階收支登錄 材料自購登錄 每日結帳 排班表 現場電腦打卡 預約管理 預約管理 單日預約…" at bounding box center [722, 356] width 1444 height 986
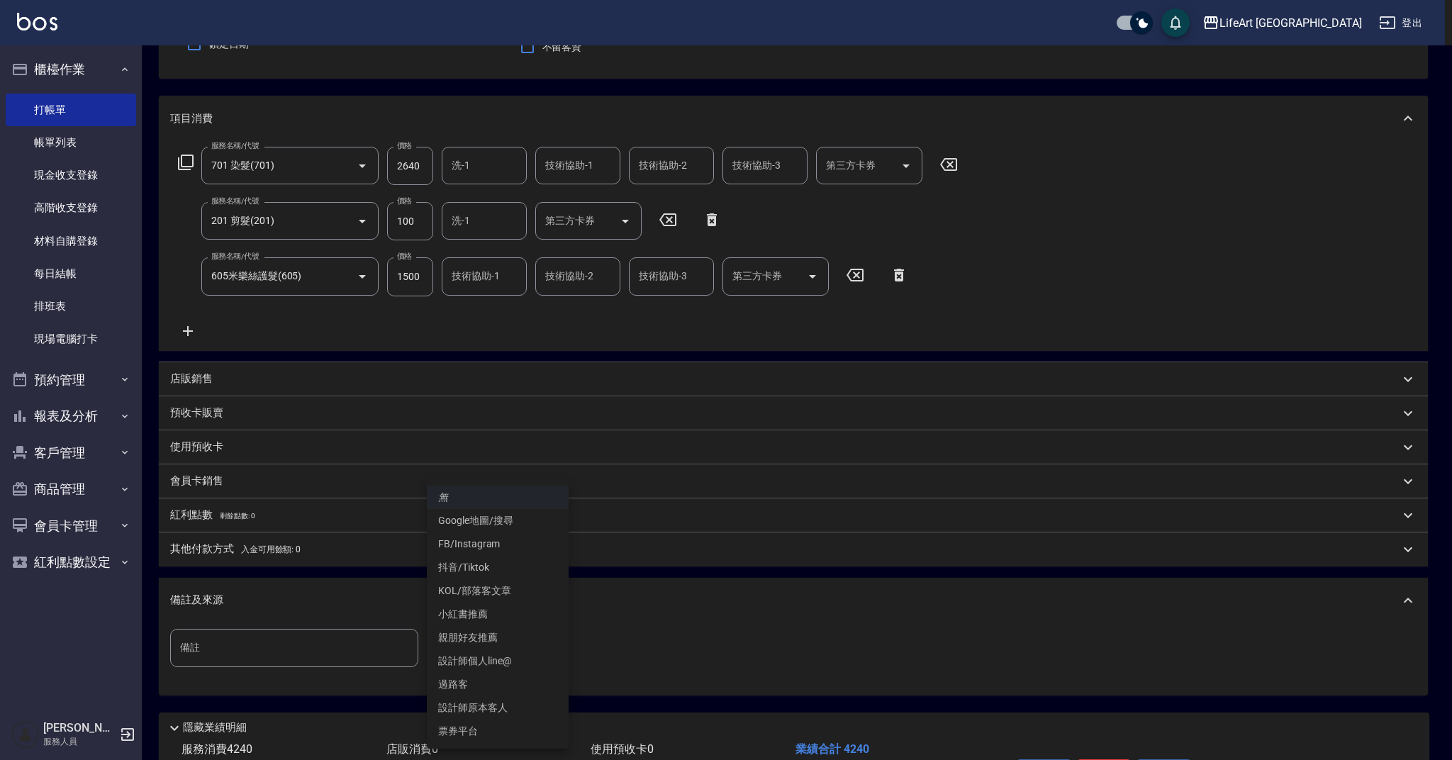
click at [482, 541] on li "FB/Instagram" at bounding box center [498, 543] width 142 height 23
type input "FB/Instagram"
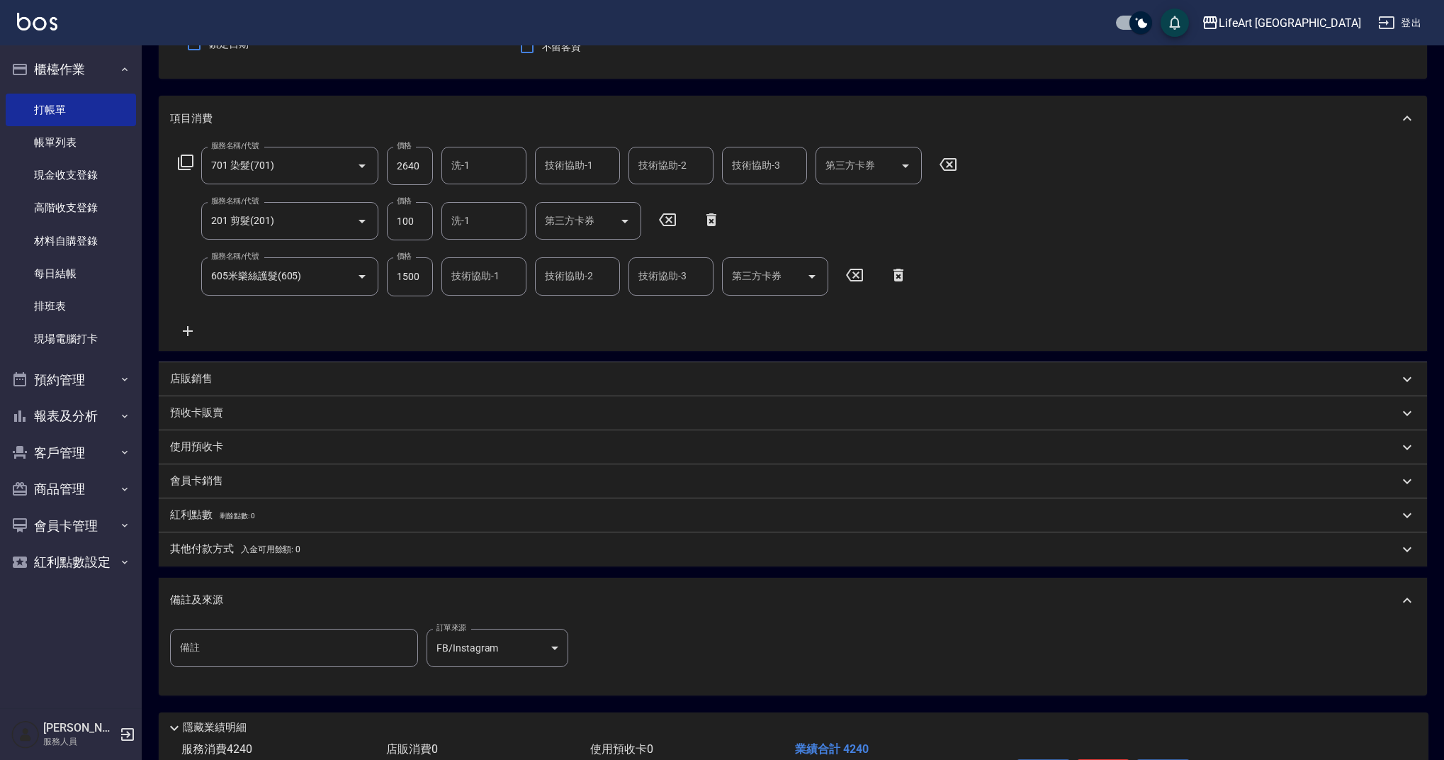
click at [188, 544] on p "其他付款方式 入金可用餘額: 0" at bounding box center [235, 549] width 130 height 16
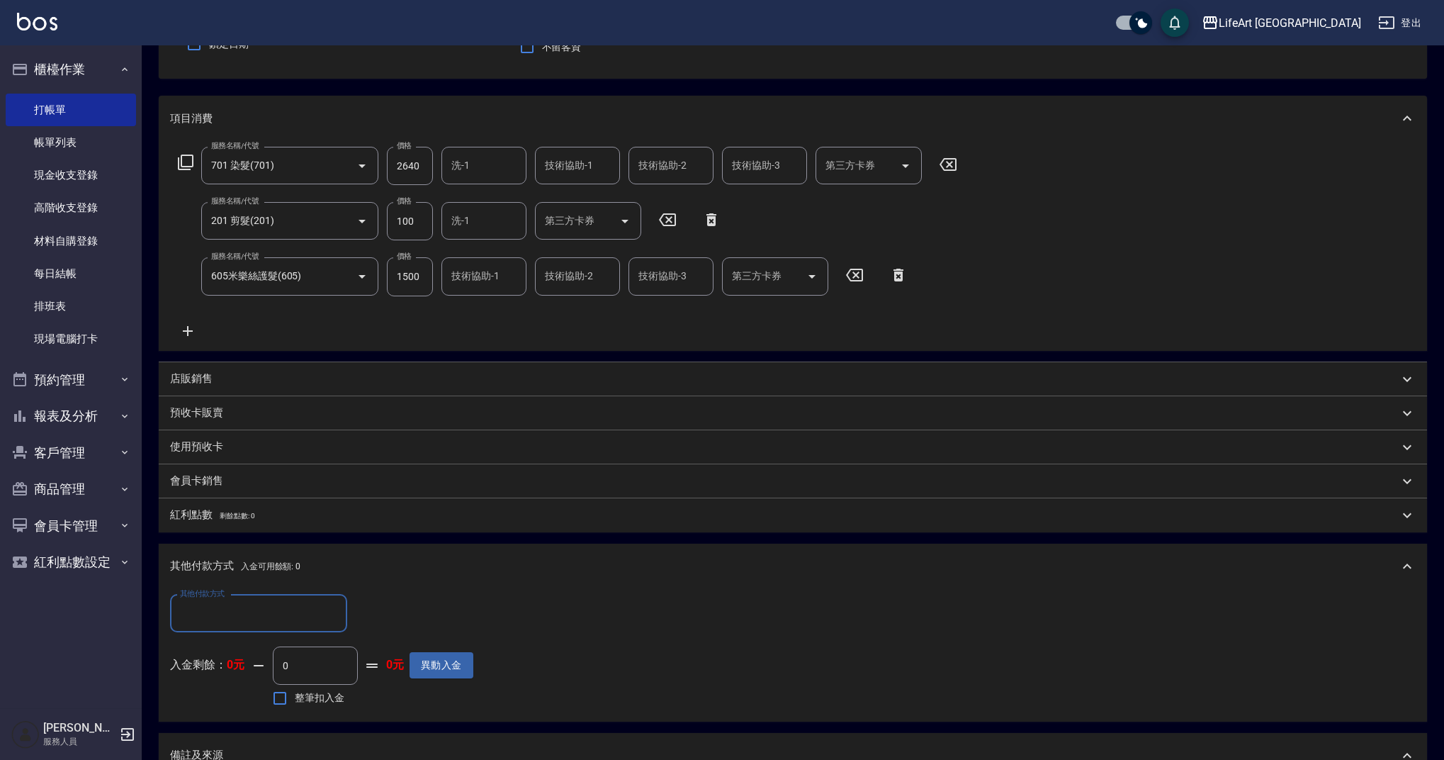
click at [221, 604] on input "其他付款方式" at bounding box center [258, 613] width 164 height 25
click at [222, 666] on span "Linepay" at bounding box center [258, 672] width 177 height 23
type input "Linepay"
drag, startPoint x: 409, startPoint y: 610, endPoint x: 341, endPoint y: 617, distance: 68.5
click at [341, 617] on div "其他付款方式 Linepay 其他付款方式 Linepay金額 0 Linepay金額" at bounding box center [321, 614] width 303 height 38
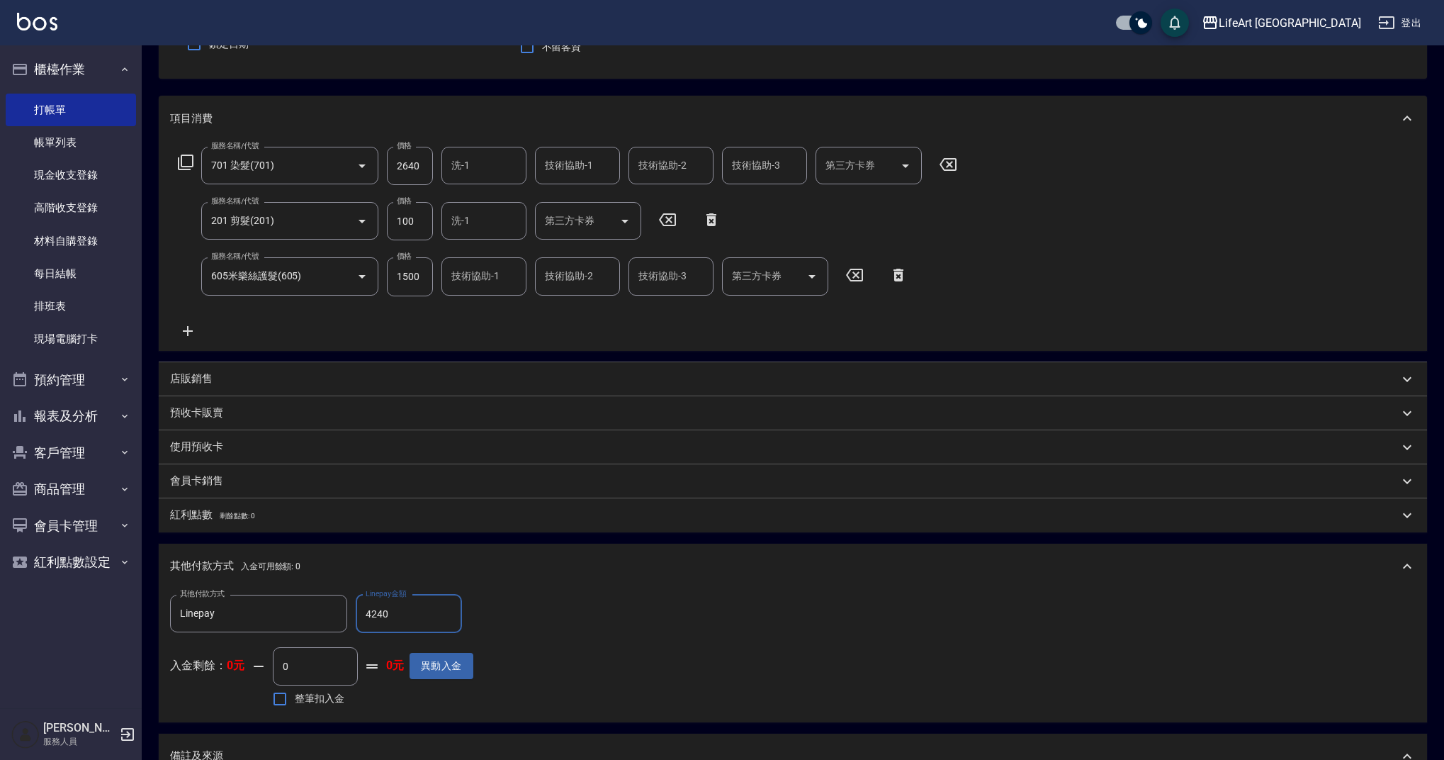
type input "4240"
drag, startPoint x: 1439, startPoint y: 273, endPoint x: 1424, endPoint y: 542, distance: 269.7
click at [1437, 557] on div "Key In 打帳單 上一筆訂單:#1 帳單速查 結帳前確認明細 連續打單結帳 掛單 結帳 明細 帳單日期 [DATE] 13:54 鎖定日期 顧客姓名/手機…" at bounding box center [793, 457] width 1303 height 1096
drag, startPoint x: 702, startPoint y: 624, endPoint x: 683, endPoint y: 582, distance: 46.3
click at [702, 624] on div "其他付款方式 Linepay 其他付款方式 Linepay金額 4240 Linepay金額 入金剩餘： 0元 0 ​ 整筆扣入金 0元 異動入金" at bounding box center [793, 653] width 1246 height 116
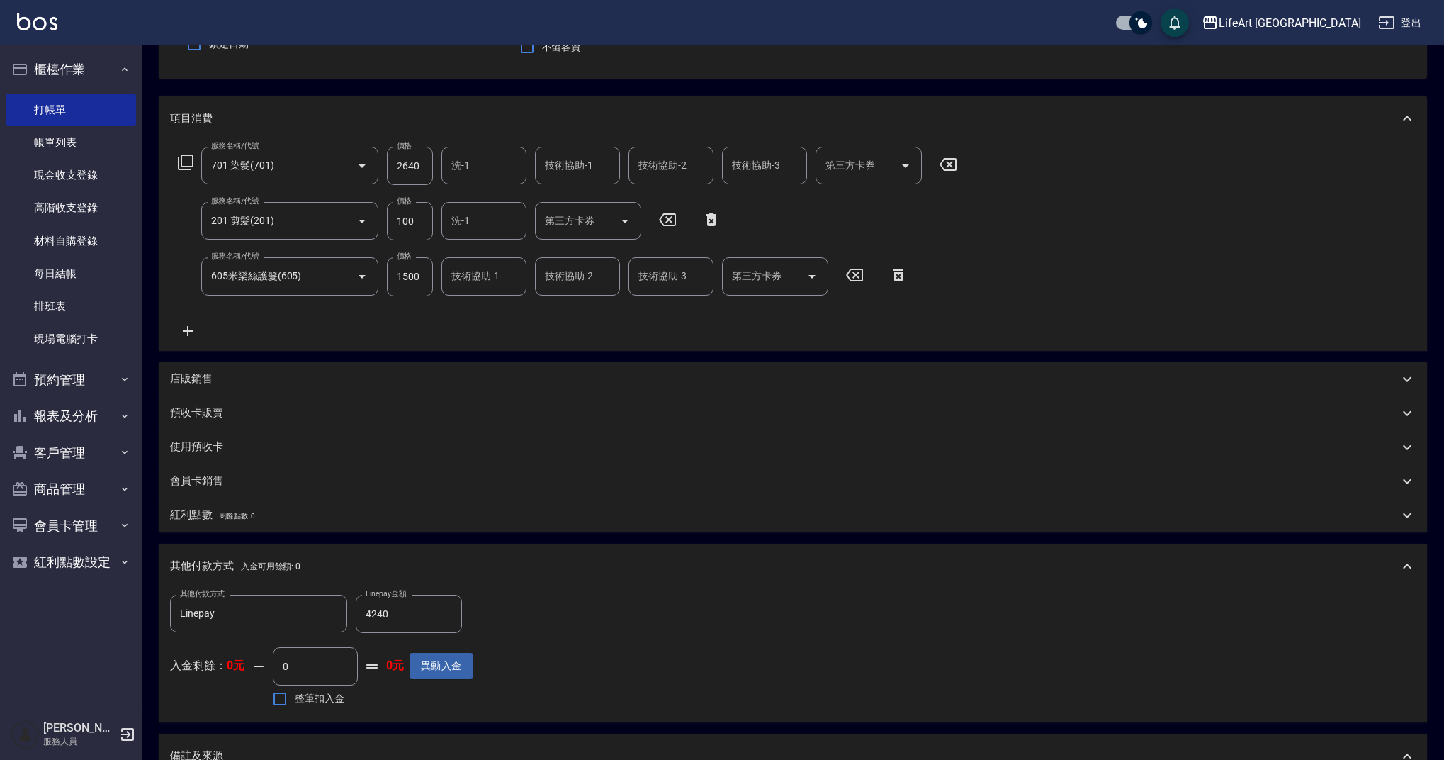
scroll to position [388, 0]
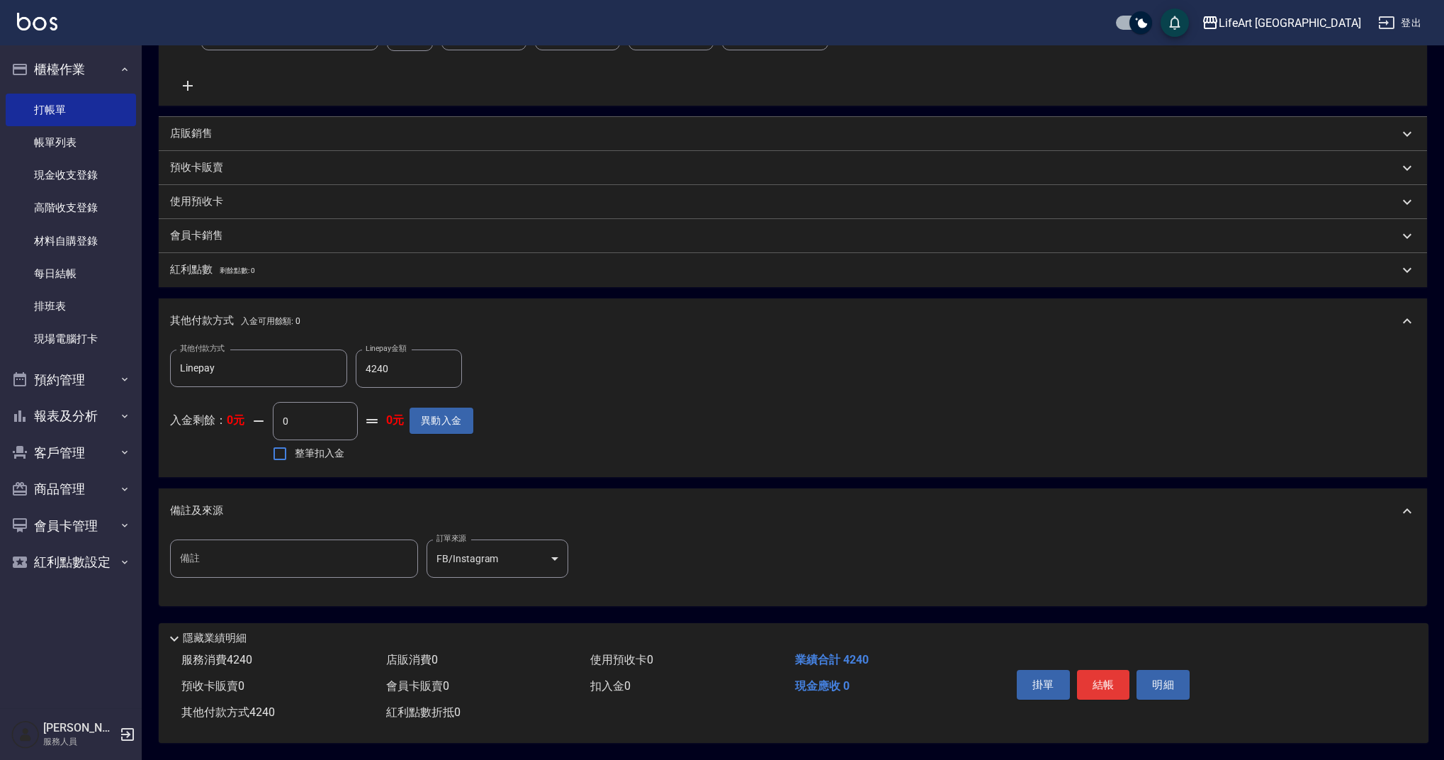
click at [267, 562] on input "備註" at bounding box center [294, 558] width 248 height 38
type input "1"
type input "補染＋去雙氧＋隔離"
click at [1119, 674] on button "結帳" at bounding box center [1103, 685] width 53 height 30
